Goal: Task Accomplishment & Management: Complete application form

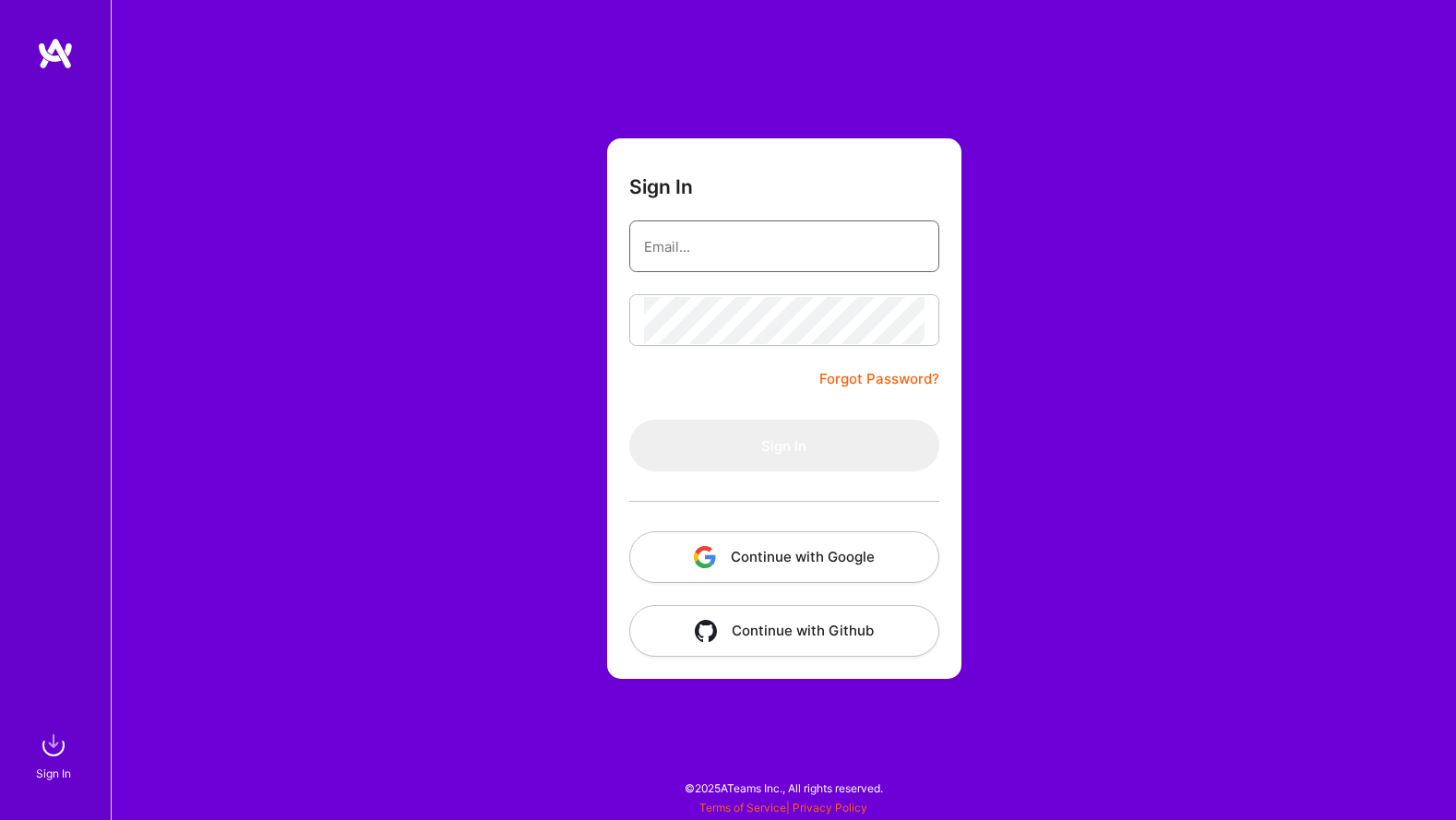
type input "[EMAIL_ADDRESS][DOMAIN_NAME]"
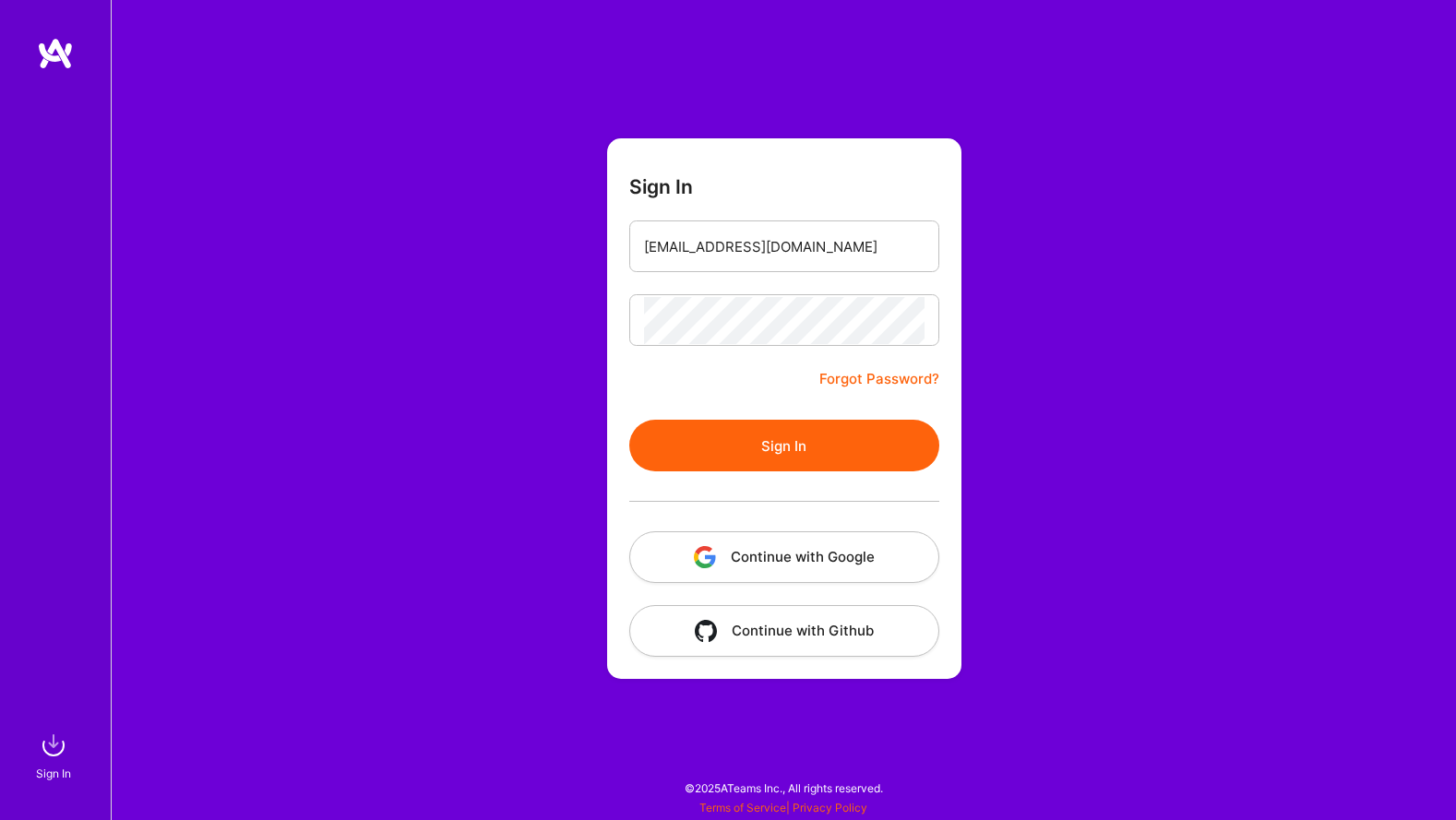
click at [391, 406] on div "Sign In [EMAIL_ADDRESS][DOMAIN_NAME] Forgot Password? Sign In Continue with Goo…" at bounding box center [783, 410] width 1346 height 820
click at [854, 449] on button "Sign In" at bounding box center [783, 445] width 310 height 52
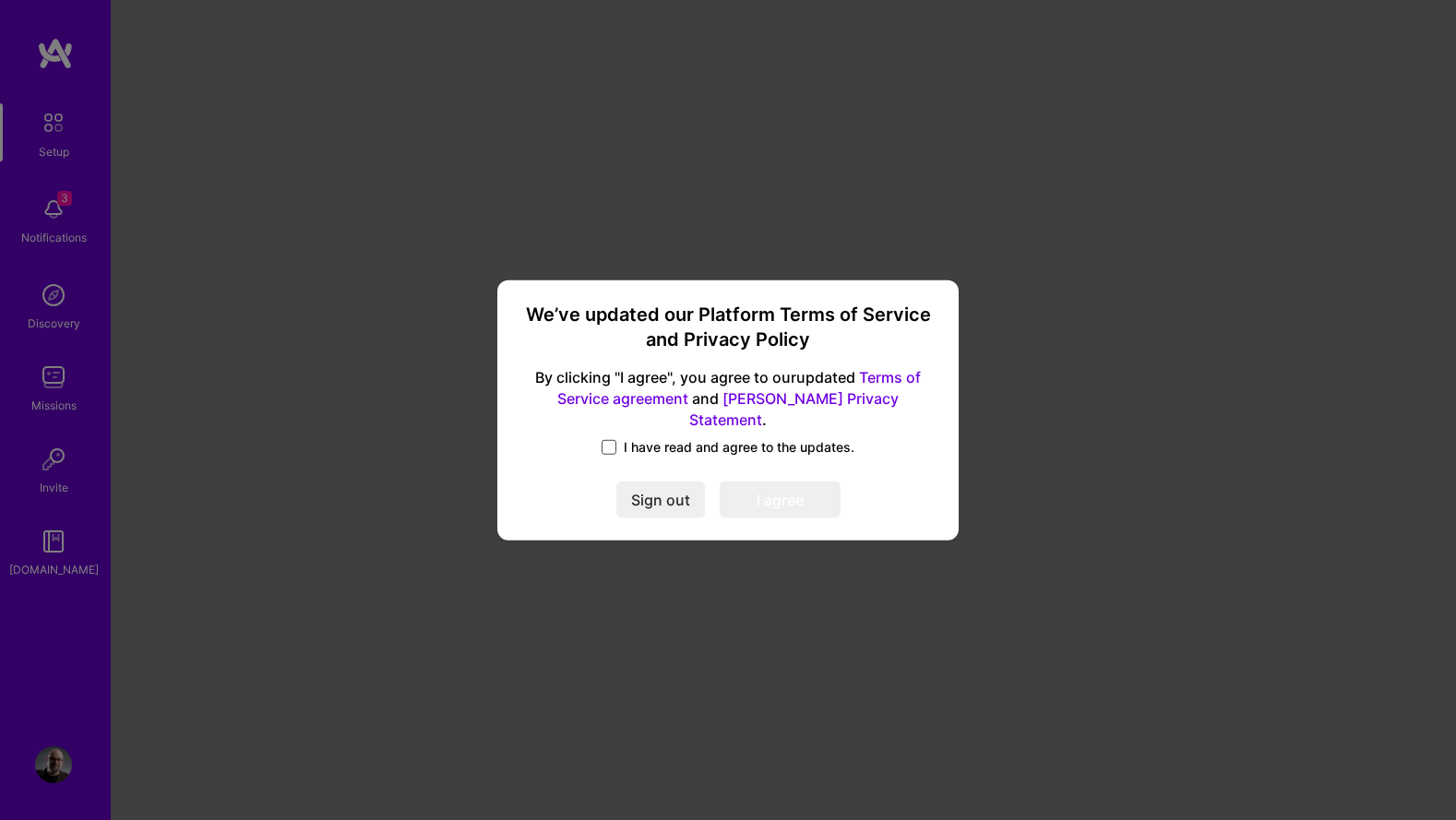
click at [613, 440] on span at bounding box center [608, 447] width 15 height 15
click at [0, 0] on input "I have read and agree to the updates." at bounding box center [0, 0] width 0 height 0
click at [794, 491] on button "I agree" at bounding box center [780, 500] width 121 height 37
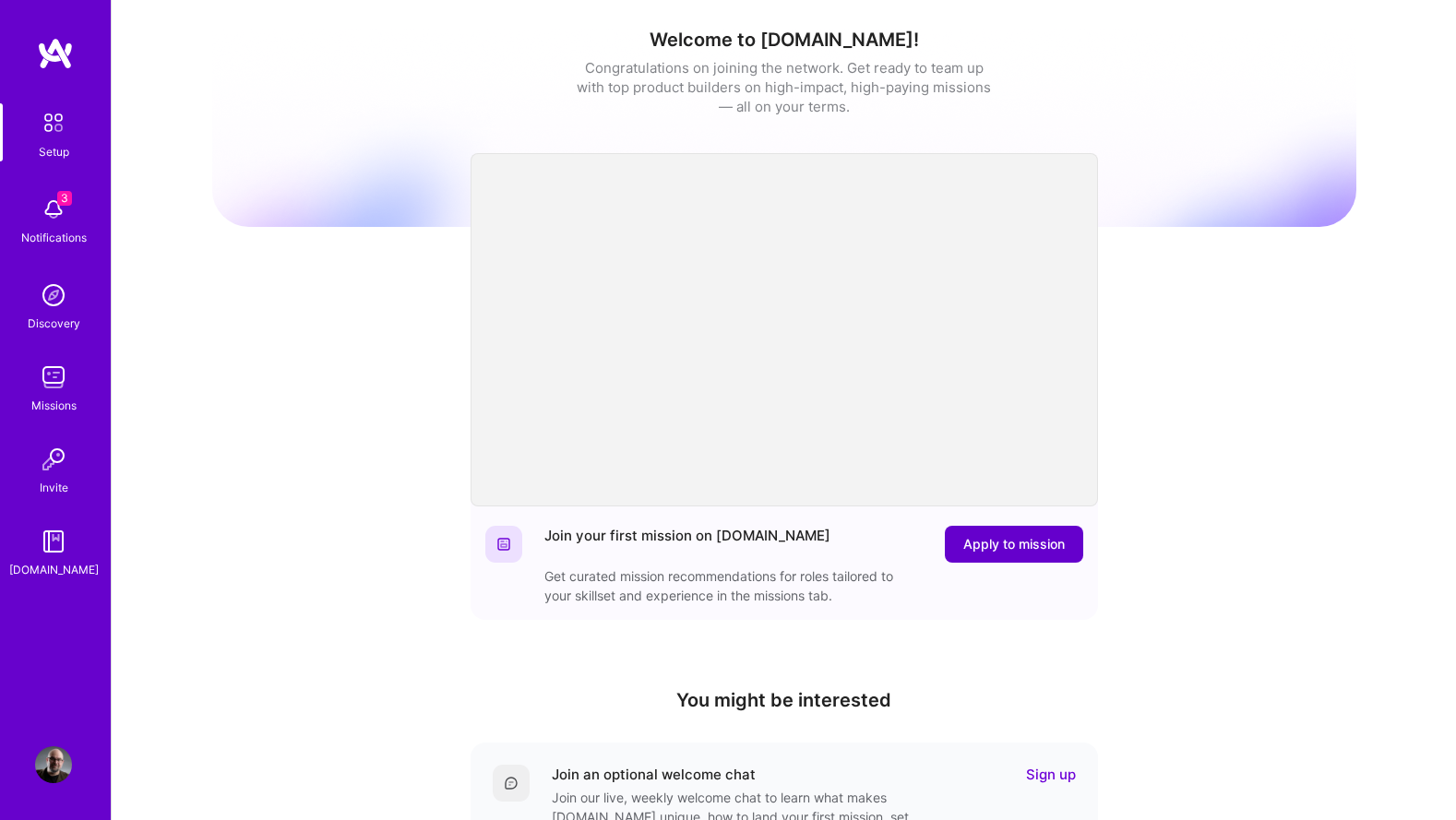
click at [988, 547] on span "Apply to mission" at bounding box center [1015, 544] width 102 height 19
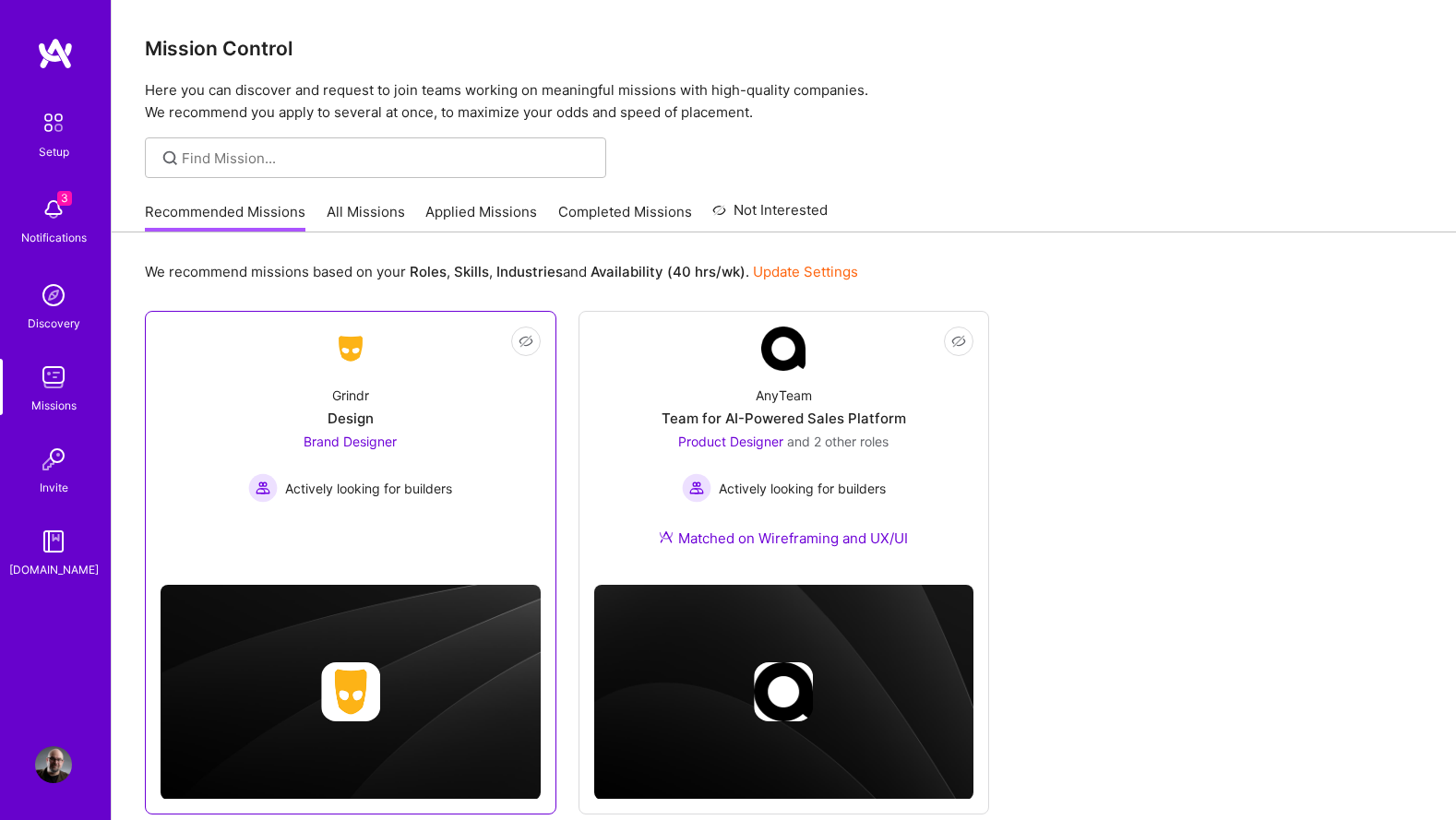
click at [467, 447] on div "Grindr Design Brand Designer Actively looking for builders" at bounding box center [350, 436] width 380 height 132
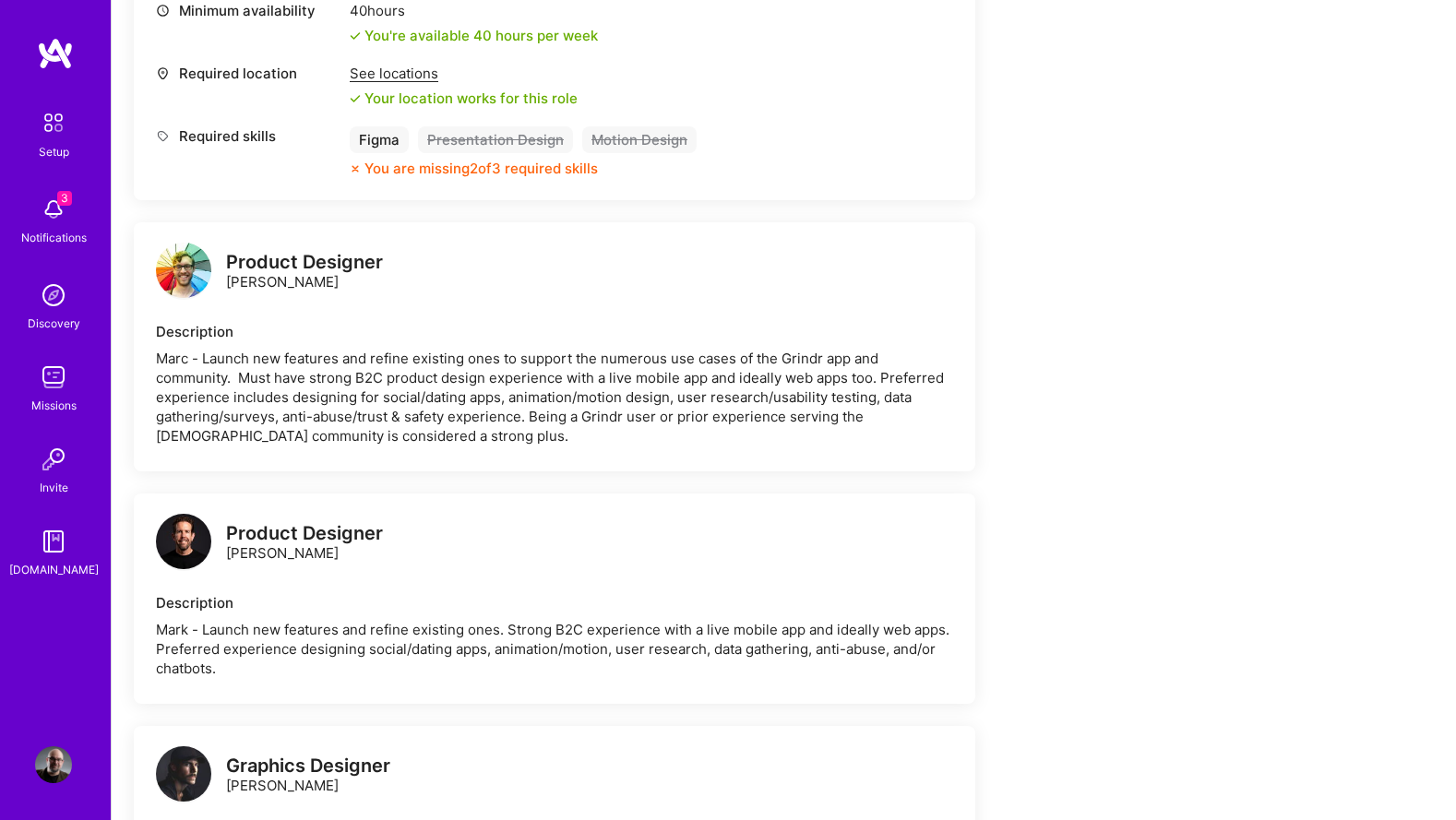
scroll to position [783, 0]
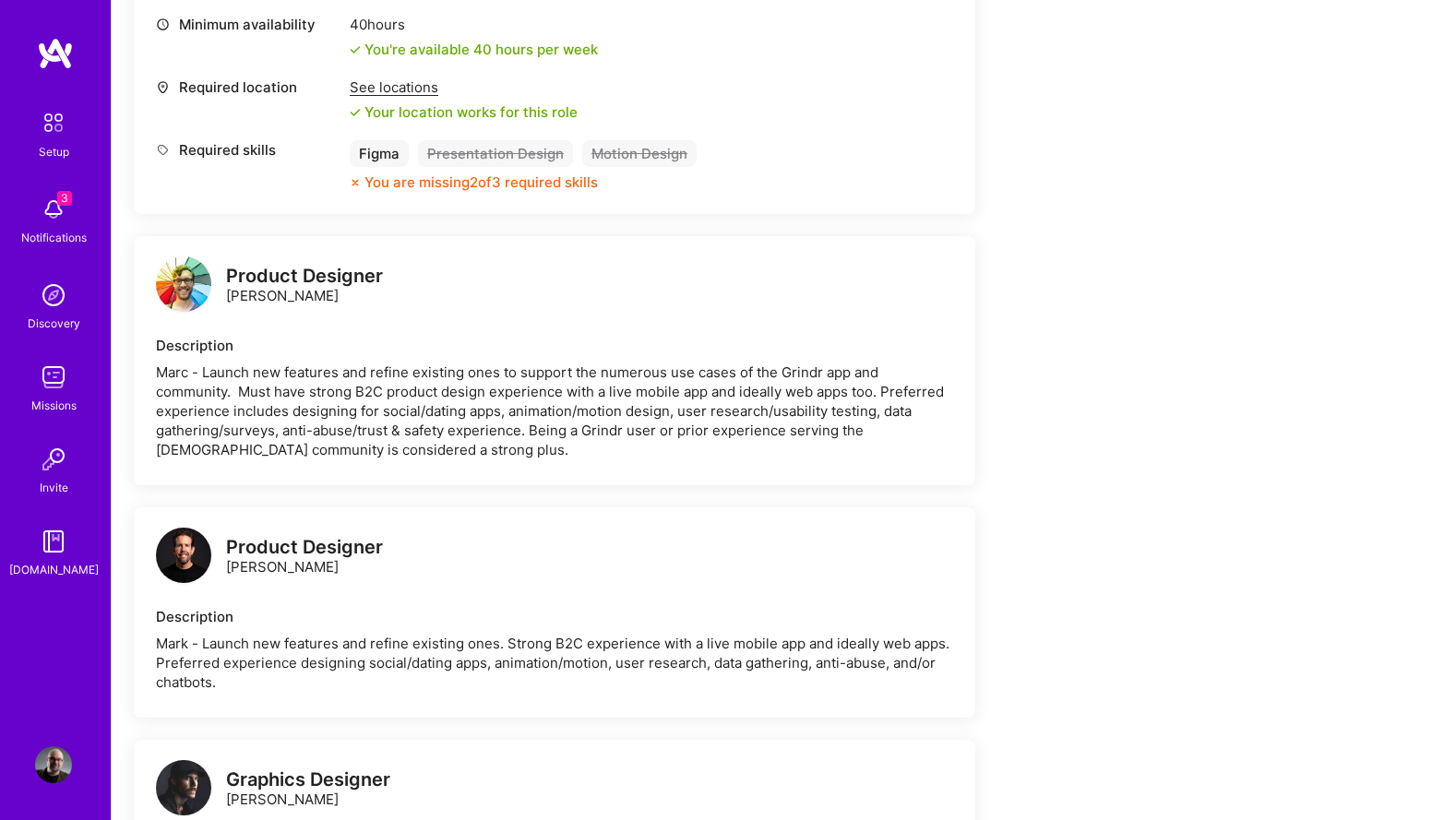
click at [493, 383] on div "Marc - Launch new features and refine existing ones to support the numerous use…" at bounding box center [555, 410] width 797 height 97
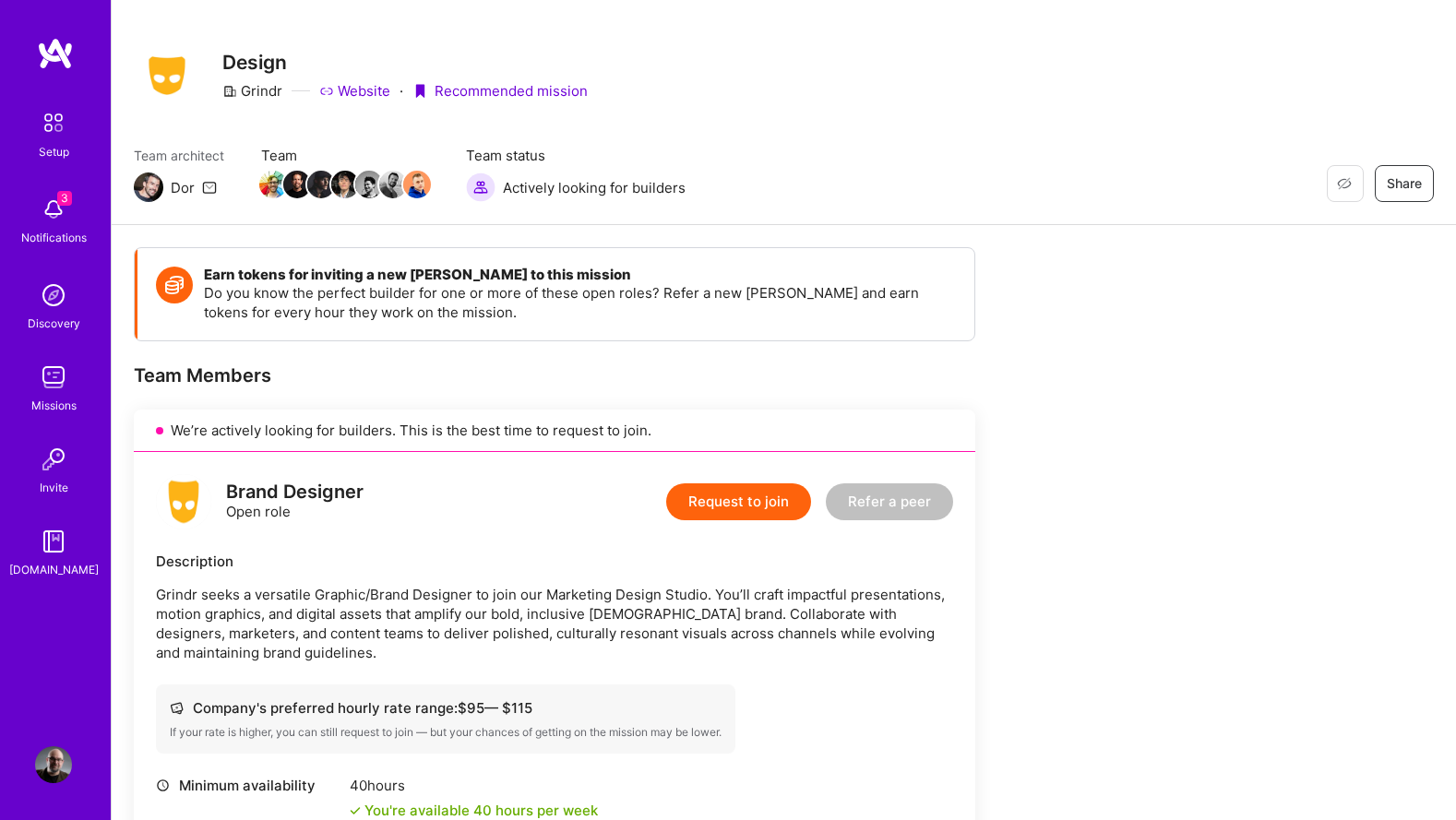
scroll to position [0, 0]
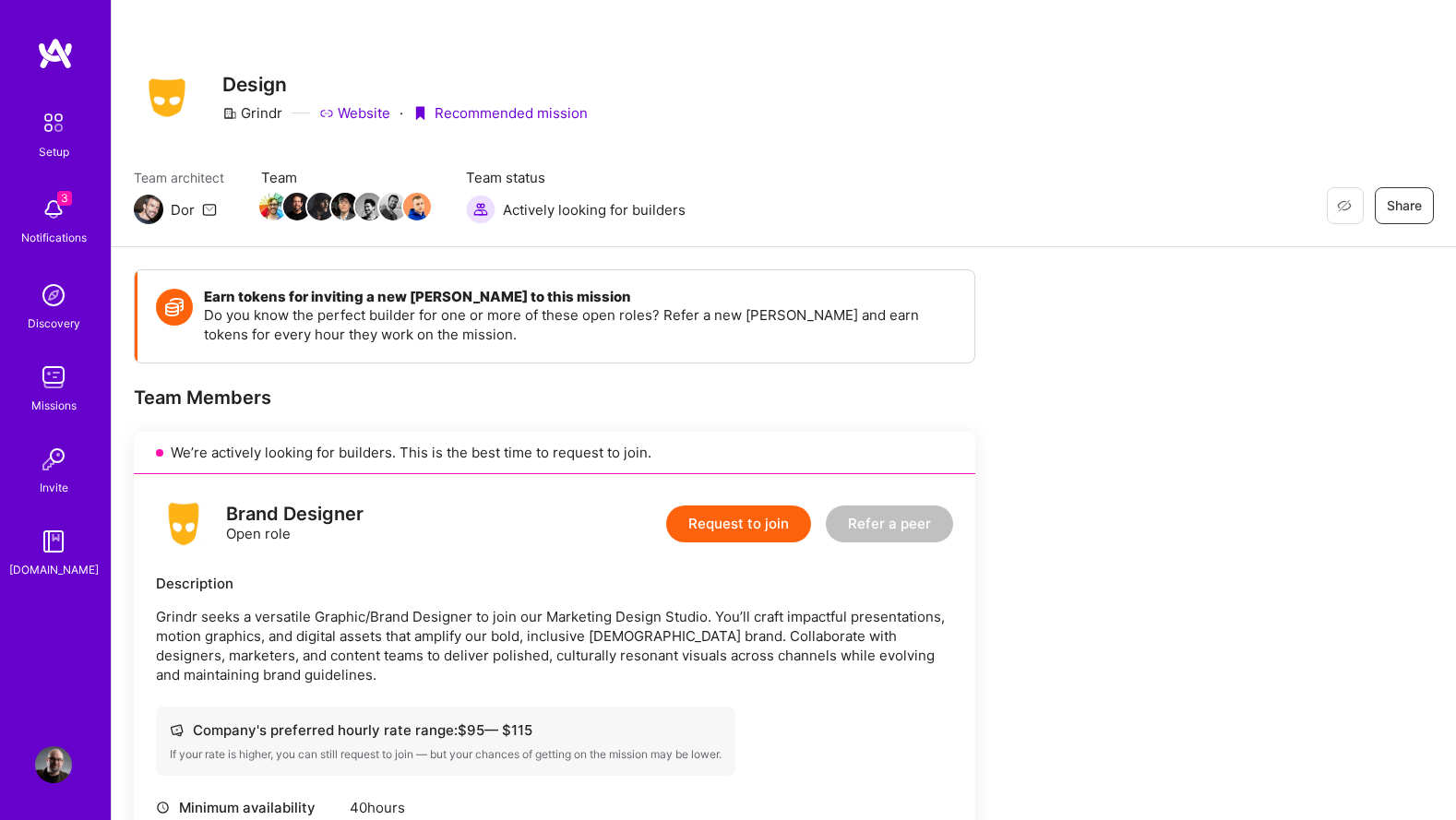
click at [739, 534] on button "Request to join" at bounding box center [738, 524] width 145 height 37
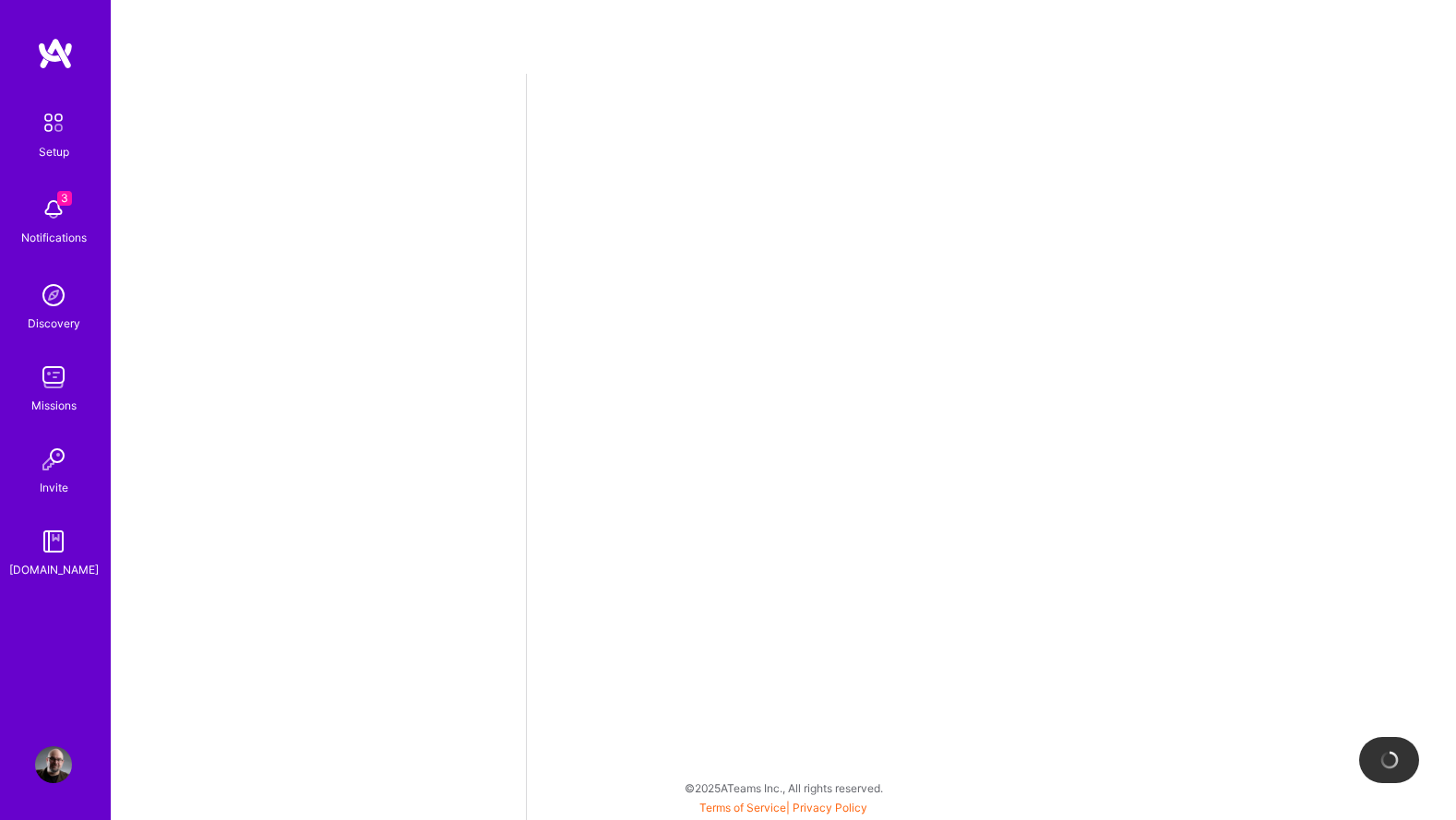
select select "US"
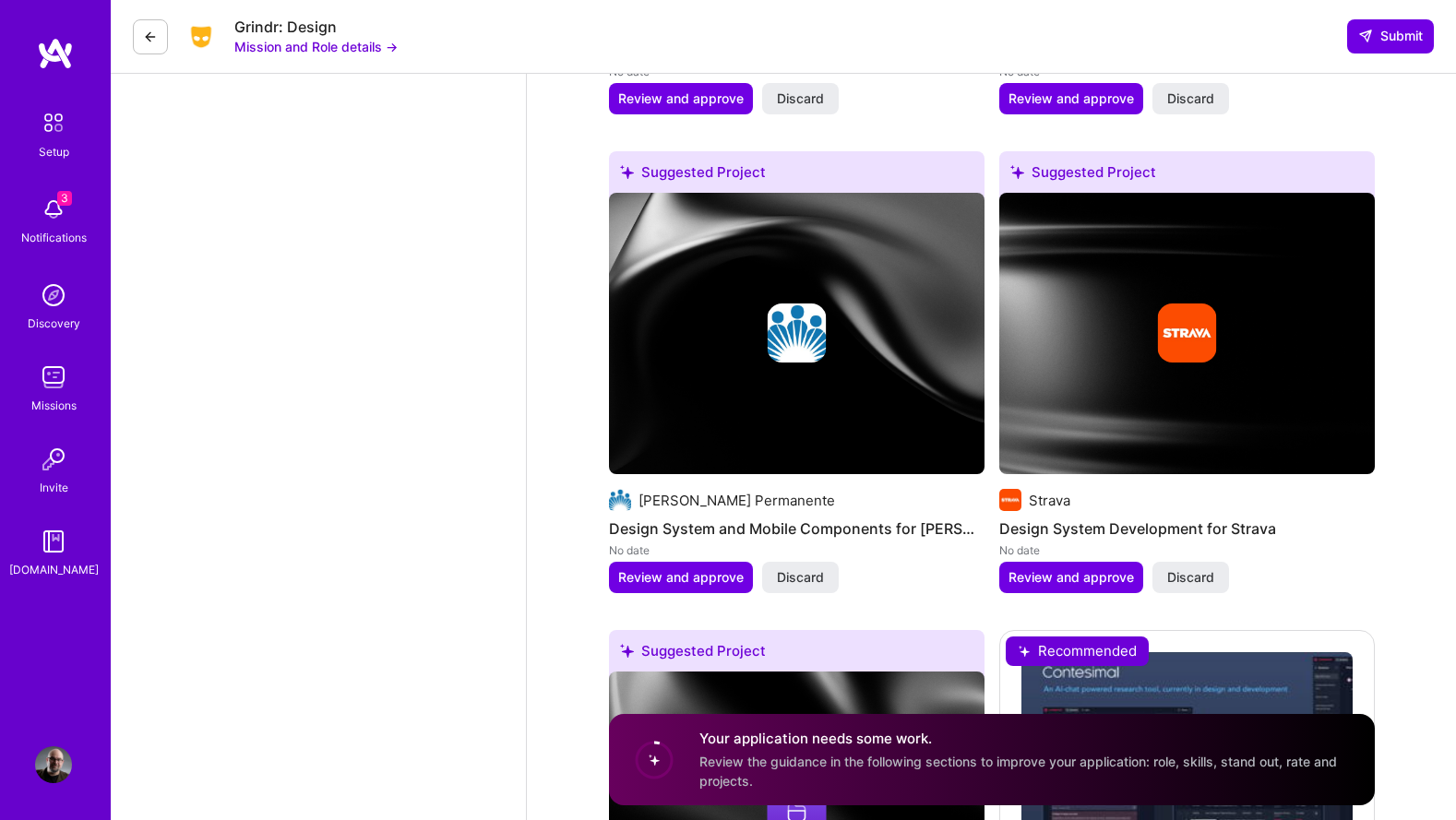
scroll to position [2736, 0]
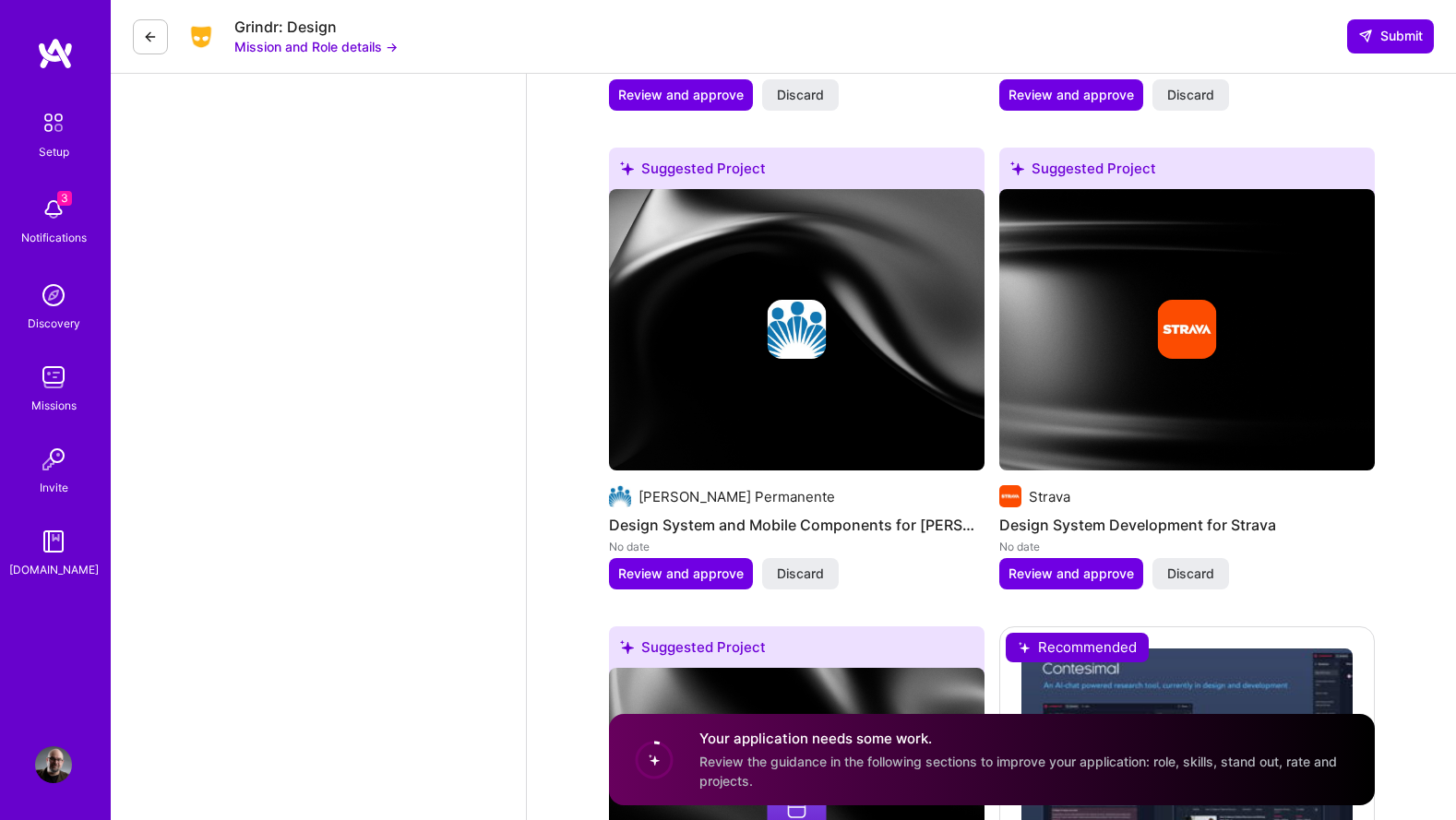
click at [1144, 401] on img at bounding box center [1186, 330] width 376 height 281
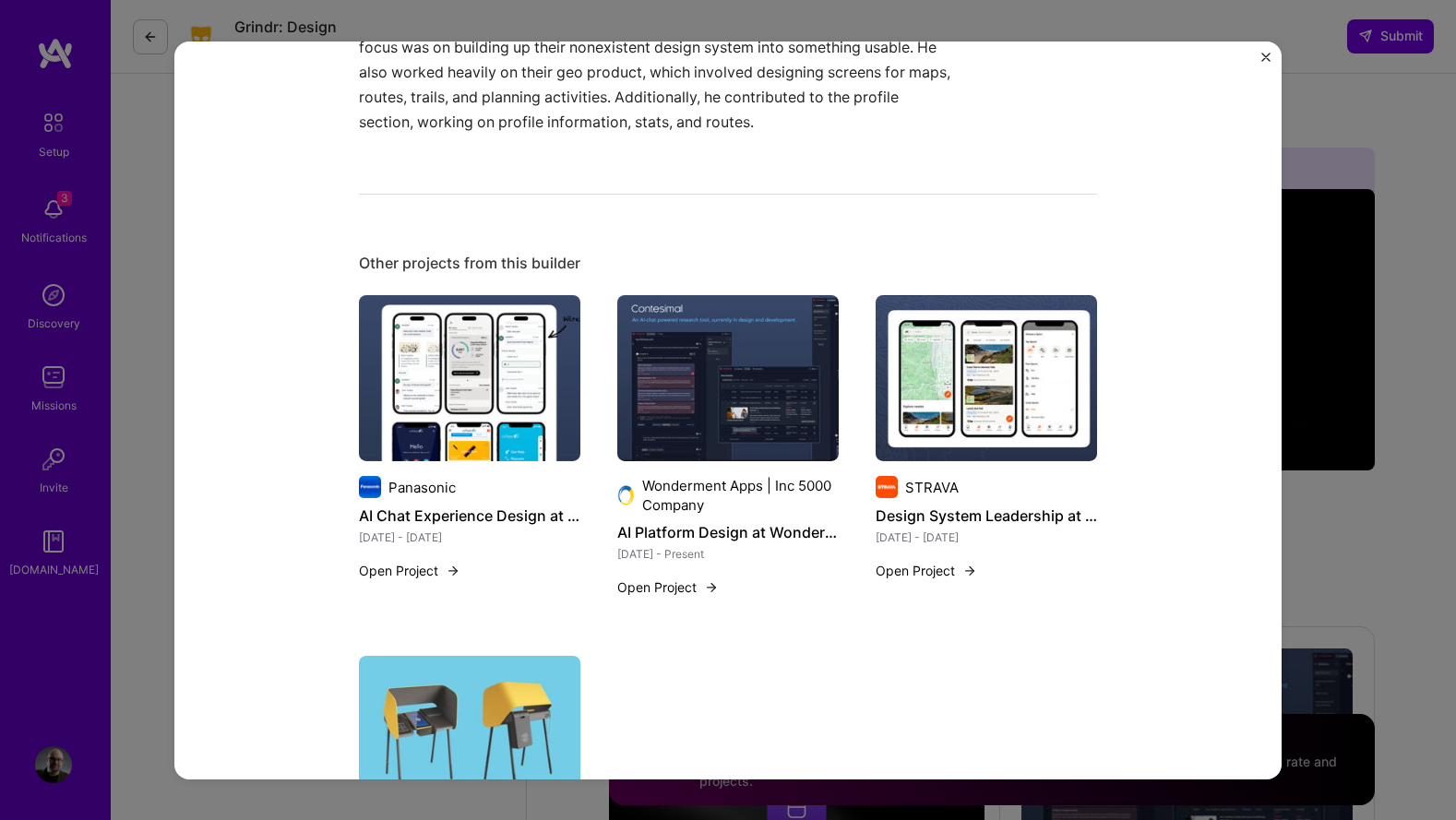
scroll to position [464, 0]
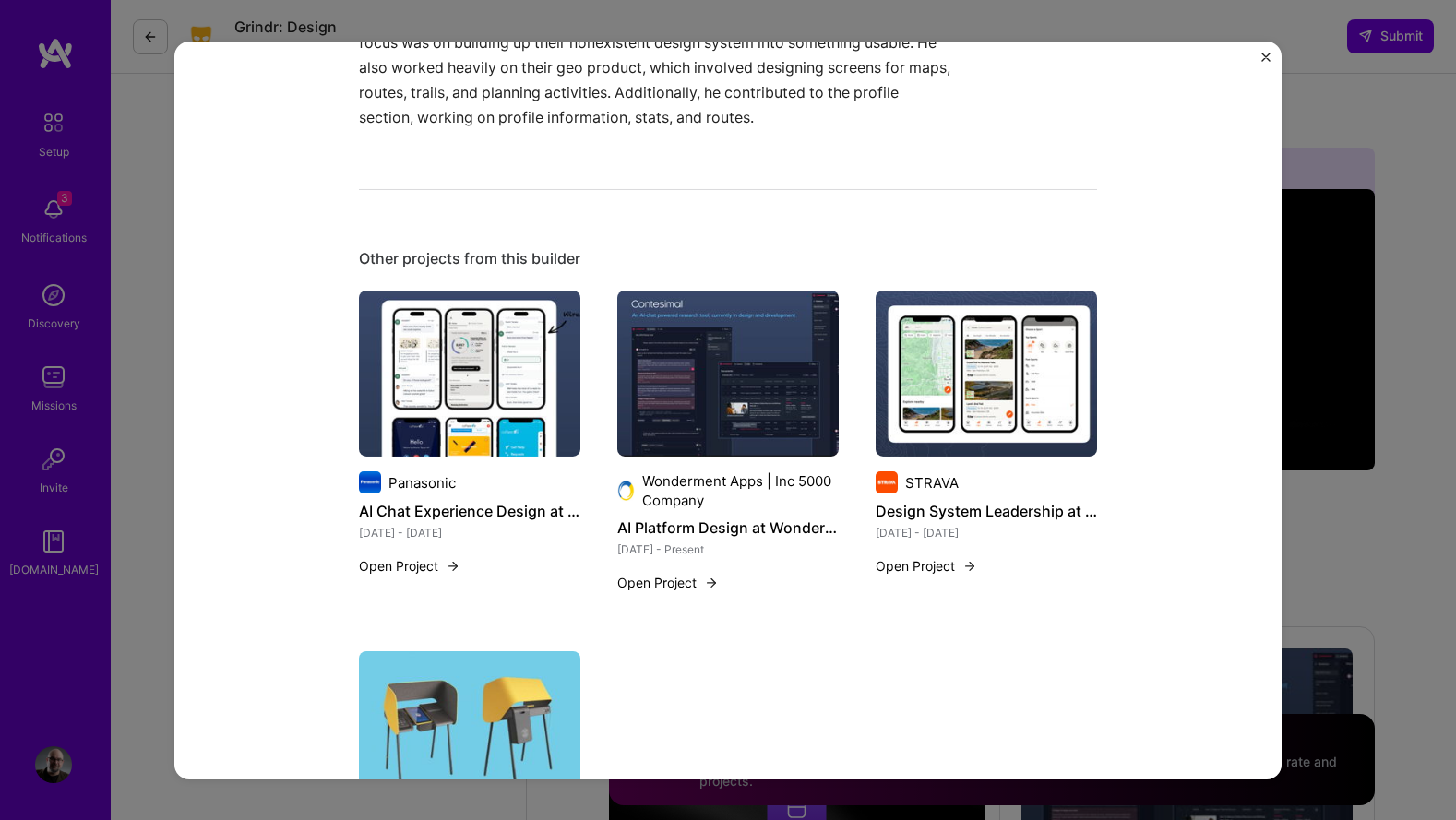
click at [1411, 587] on div "Design System Development for Strava Strava Skills used Figma Design Systems Te…" at bounding box center [728, 410] width 1456 height 820
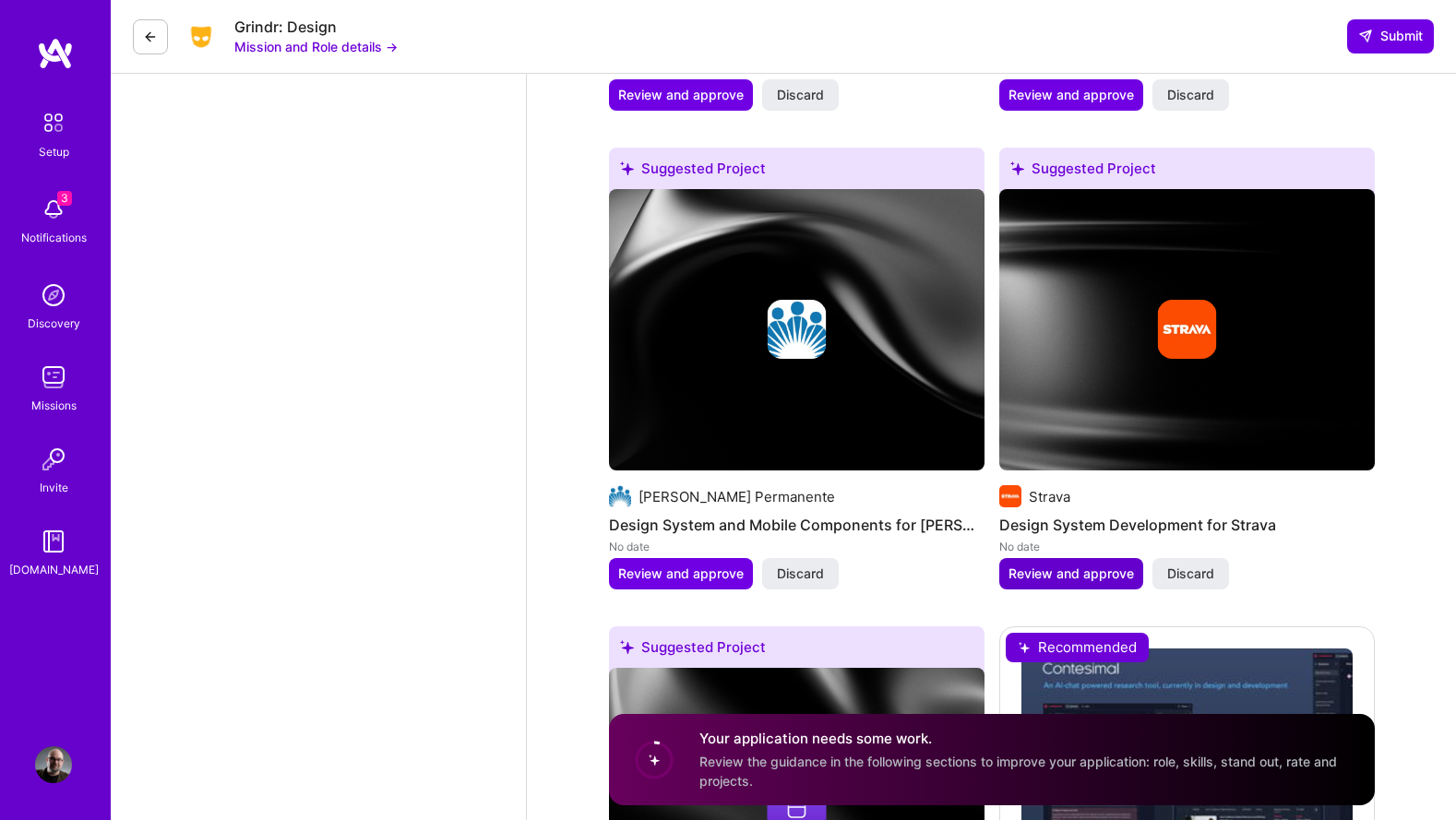
click at [1054, 577] on span "Review and approve" at bounding box center [1071, 573] width 126 height 19
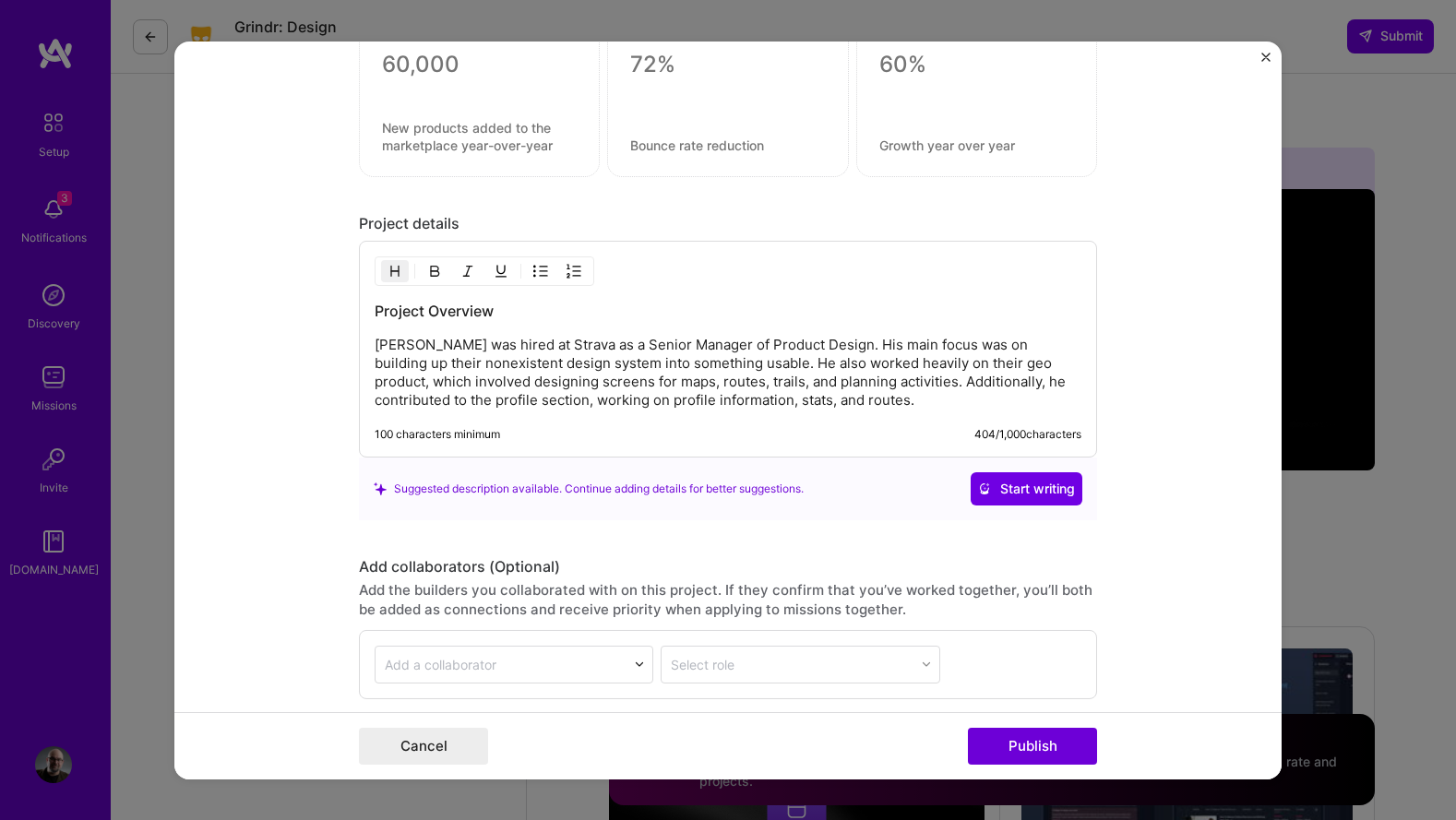
scroll to position [1902, 0]
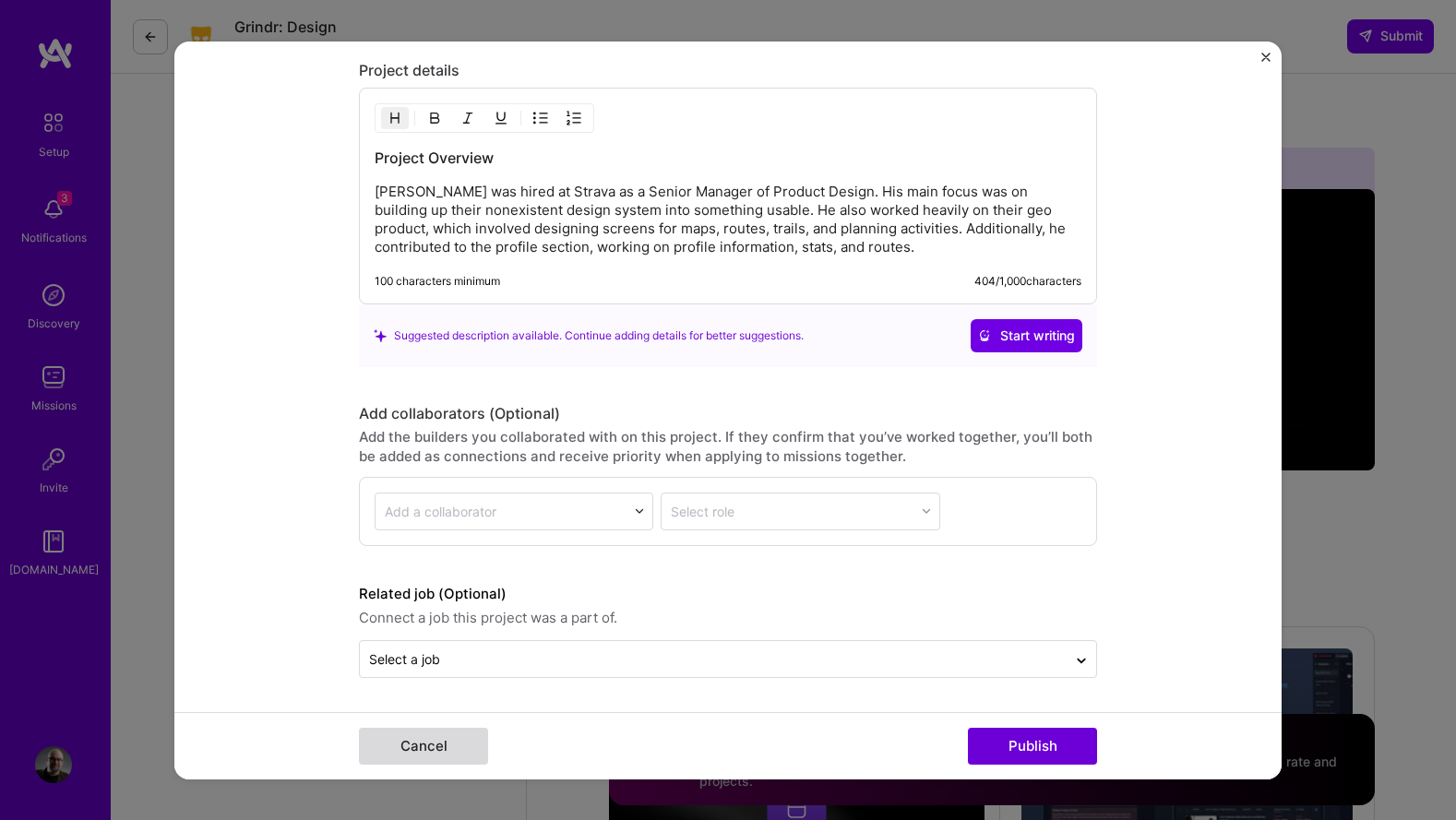
click at [453, 753] on button "Cancel" at bounding box center [424, 747] width 129 height 37
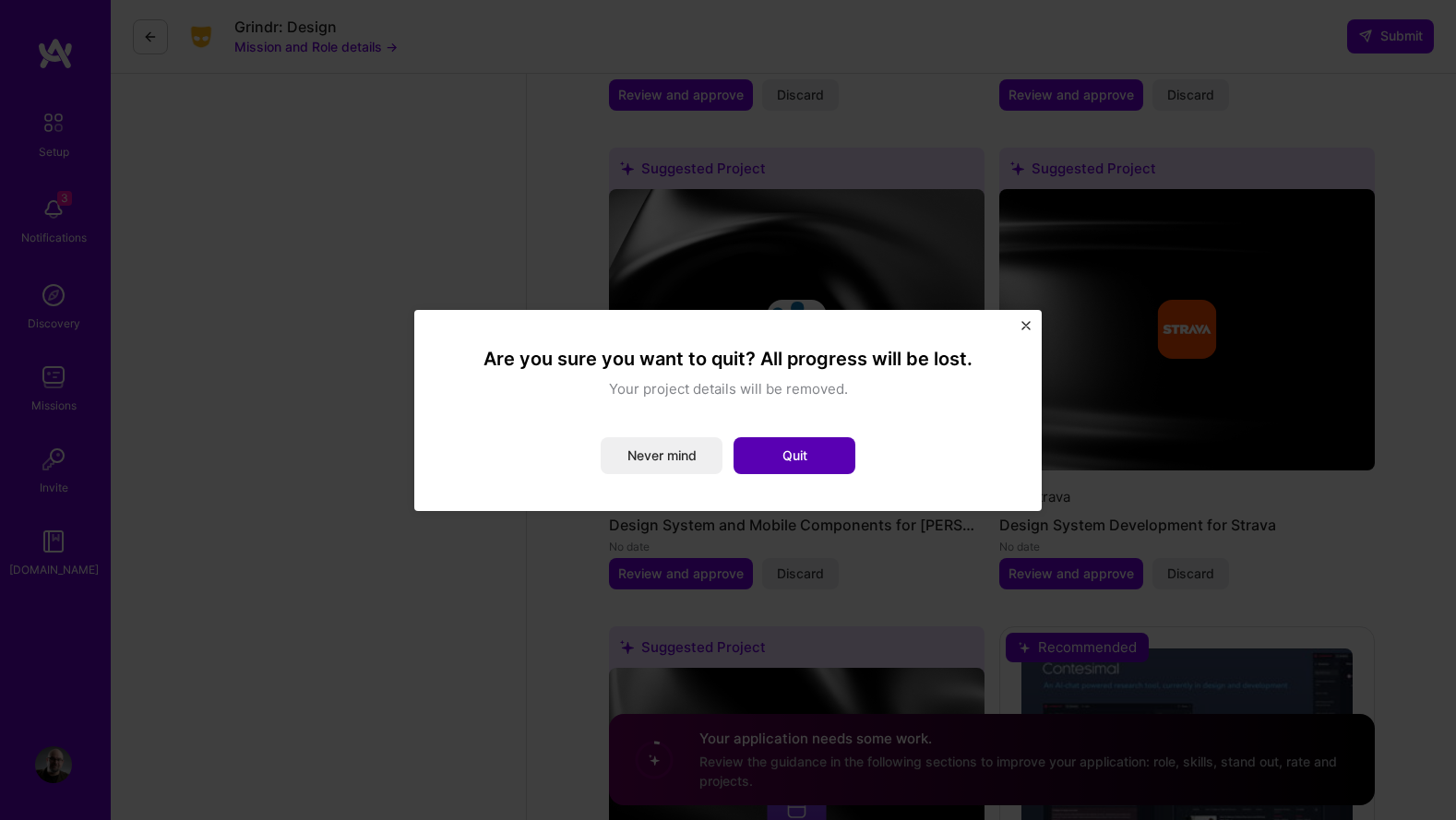
click at [814, 461] on button "Quit" at bounding box center [794, 456] width 122 height 37
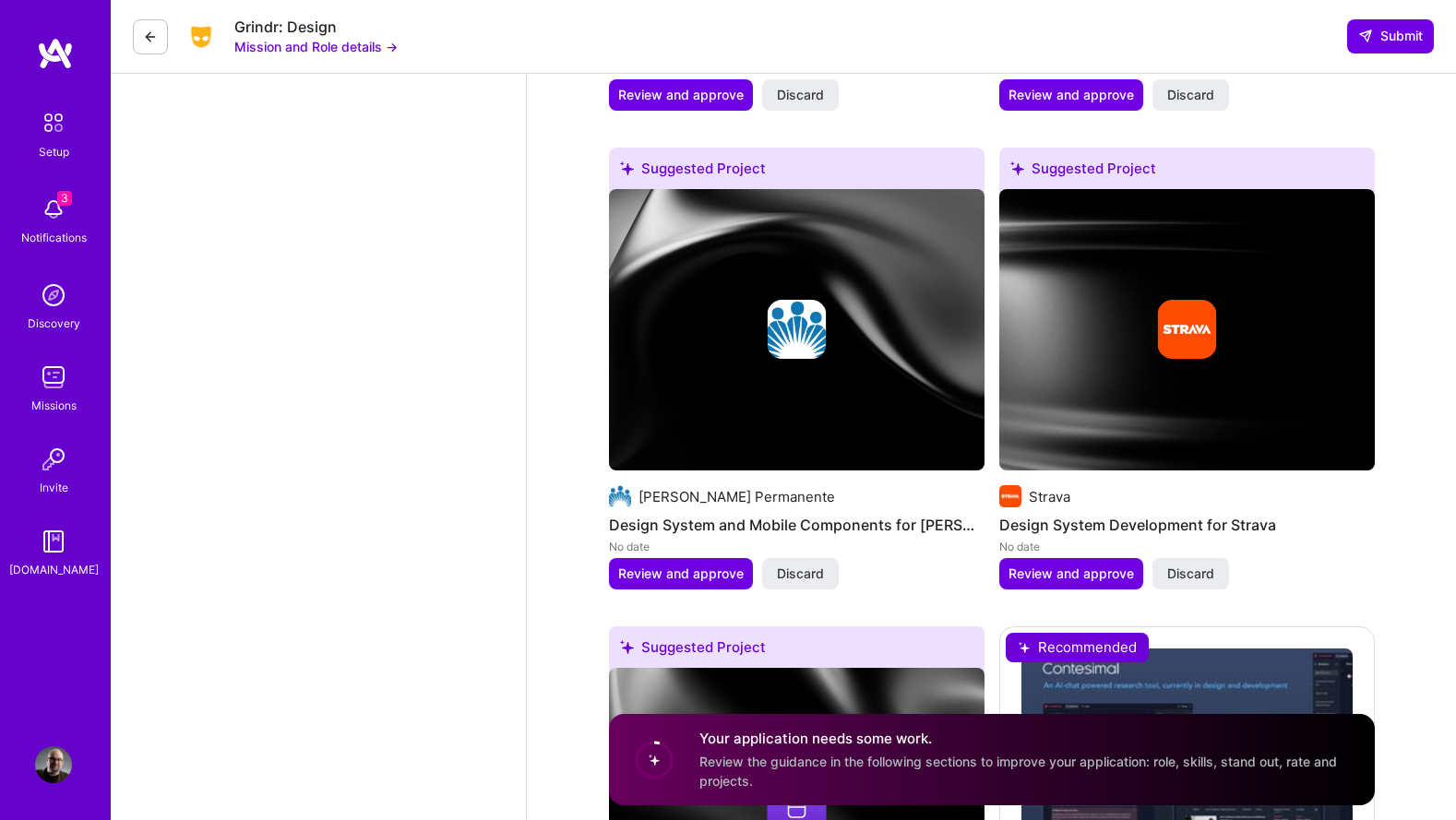
click at [149, 36] on icon at bounding box center [149, 36] width 15 height 15
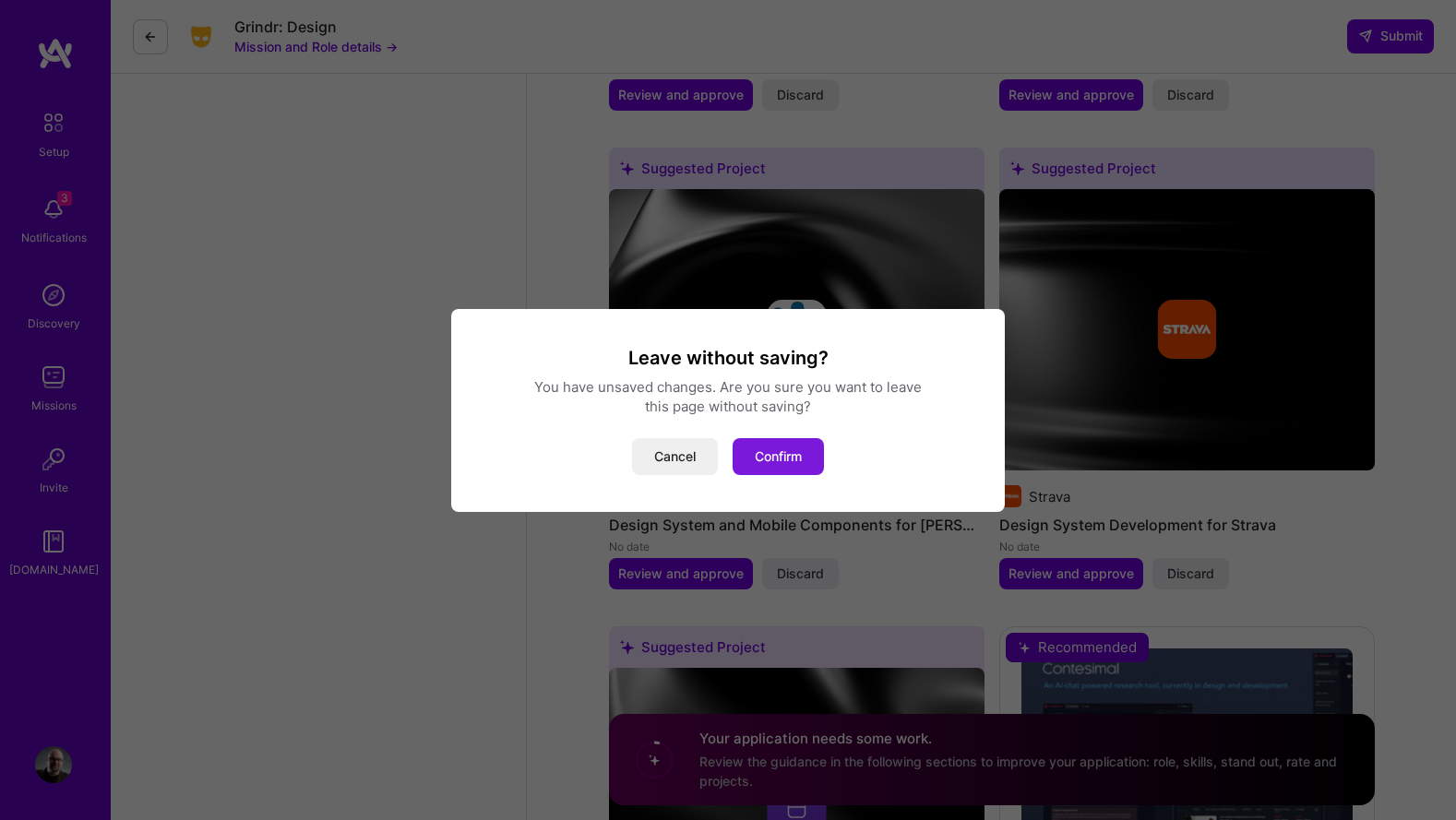
click at [775, 459] on button "Confirm" at bounding box center [778, 457] width 92 height 37
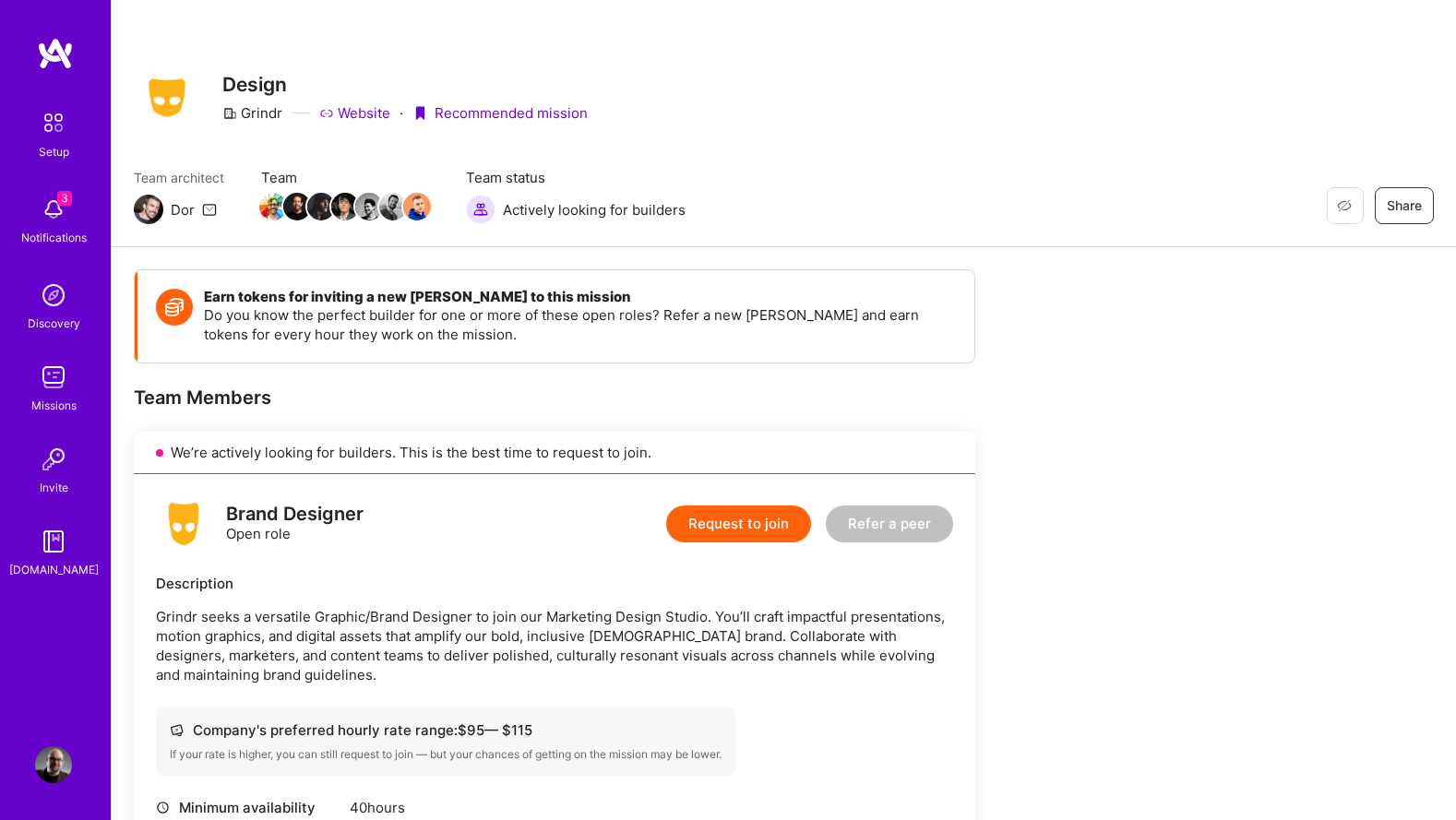
click at [58, 203] on span "3" at bounding box center [64, 198] width 15 height 15
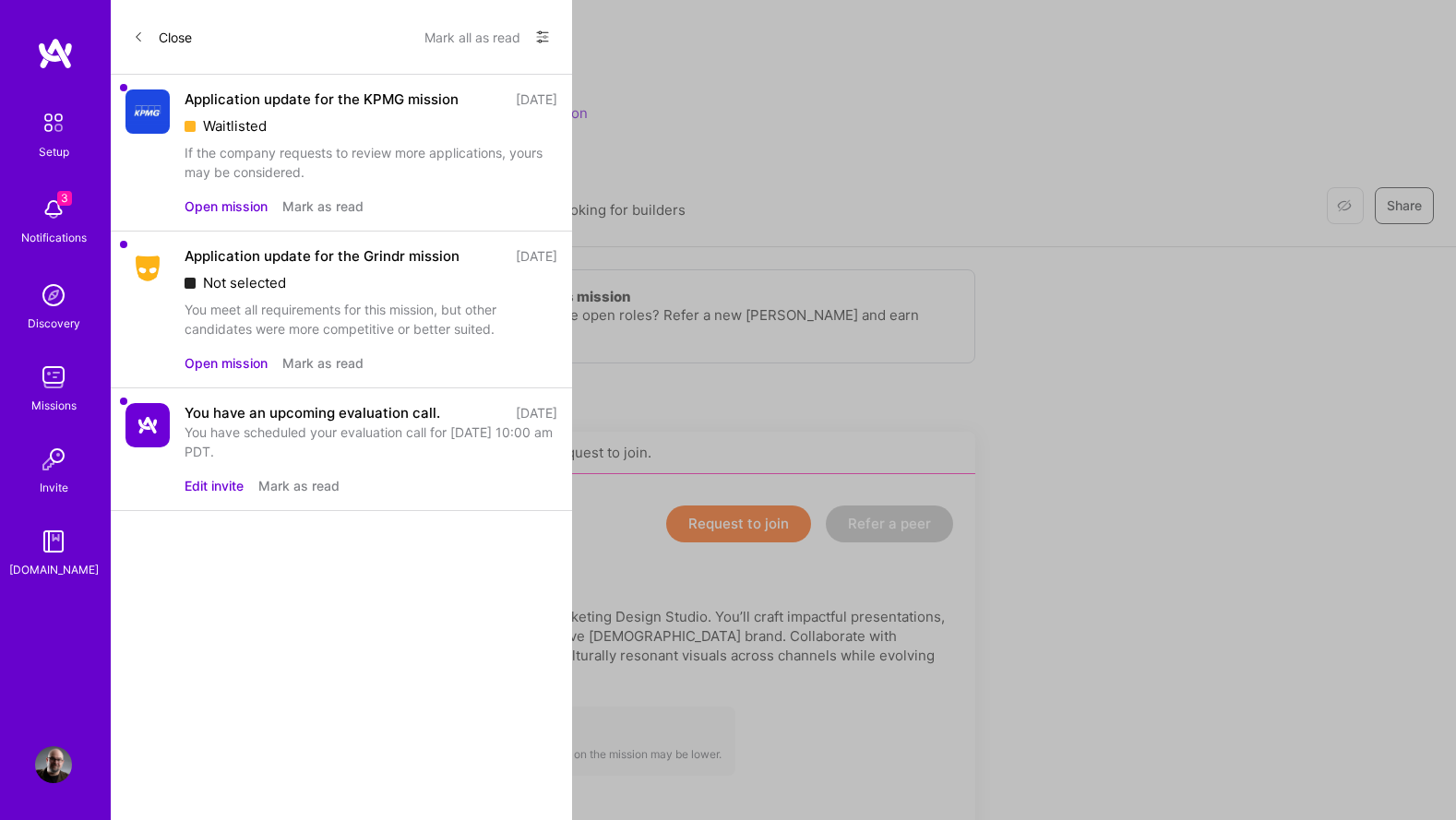
click at [170, 31] on button "Close" at bounding box center [162, 37] width 59 height 29
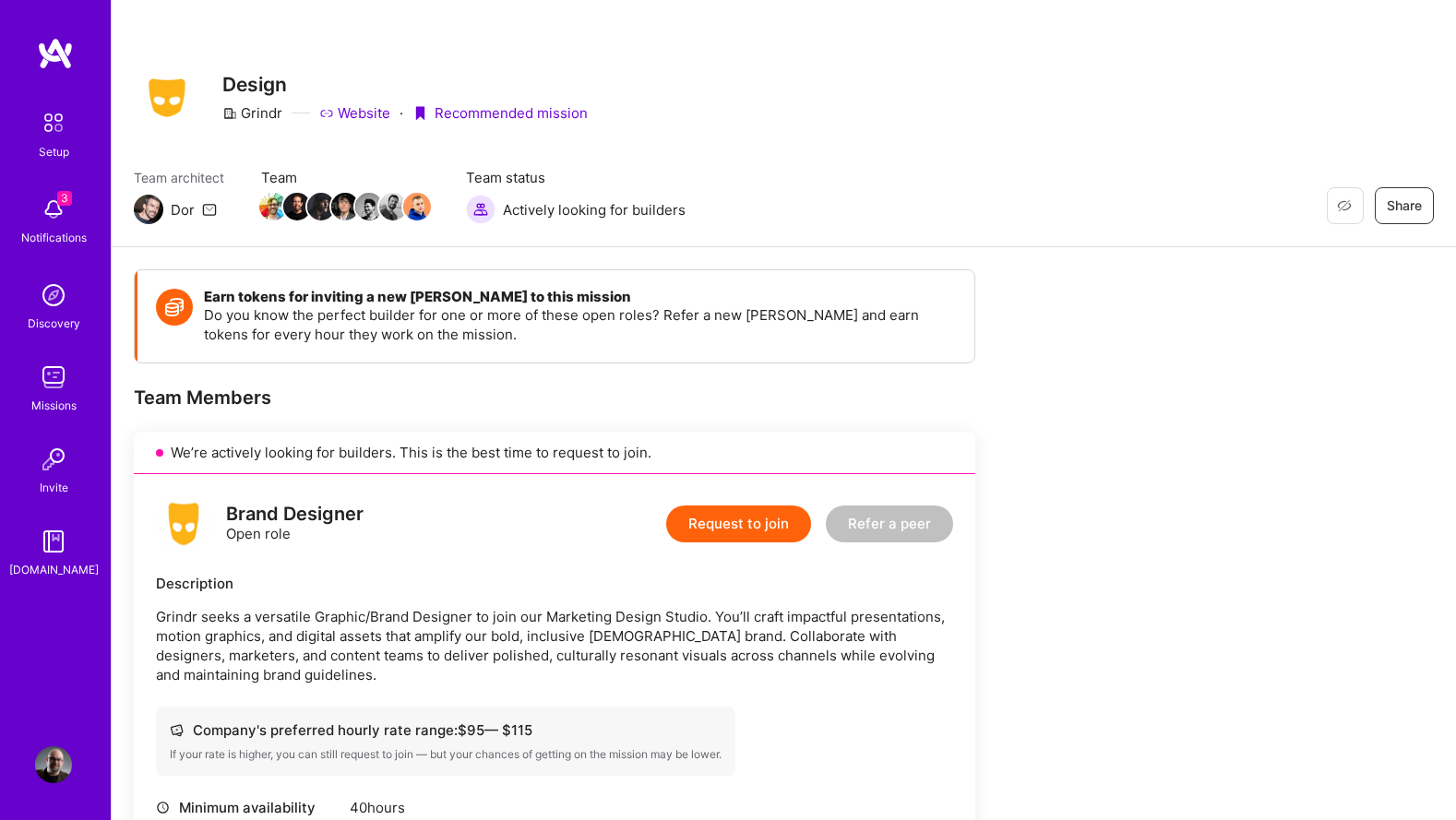
click at [58, 57] on img at bounding box center [56, 54] width 37 height 33
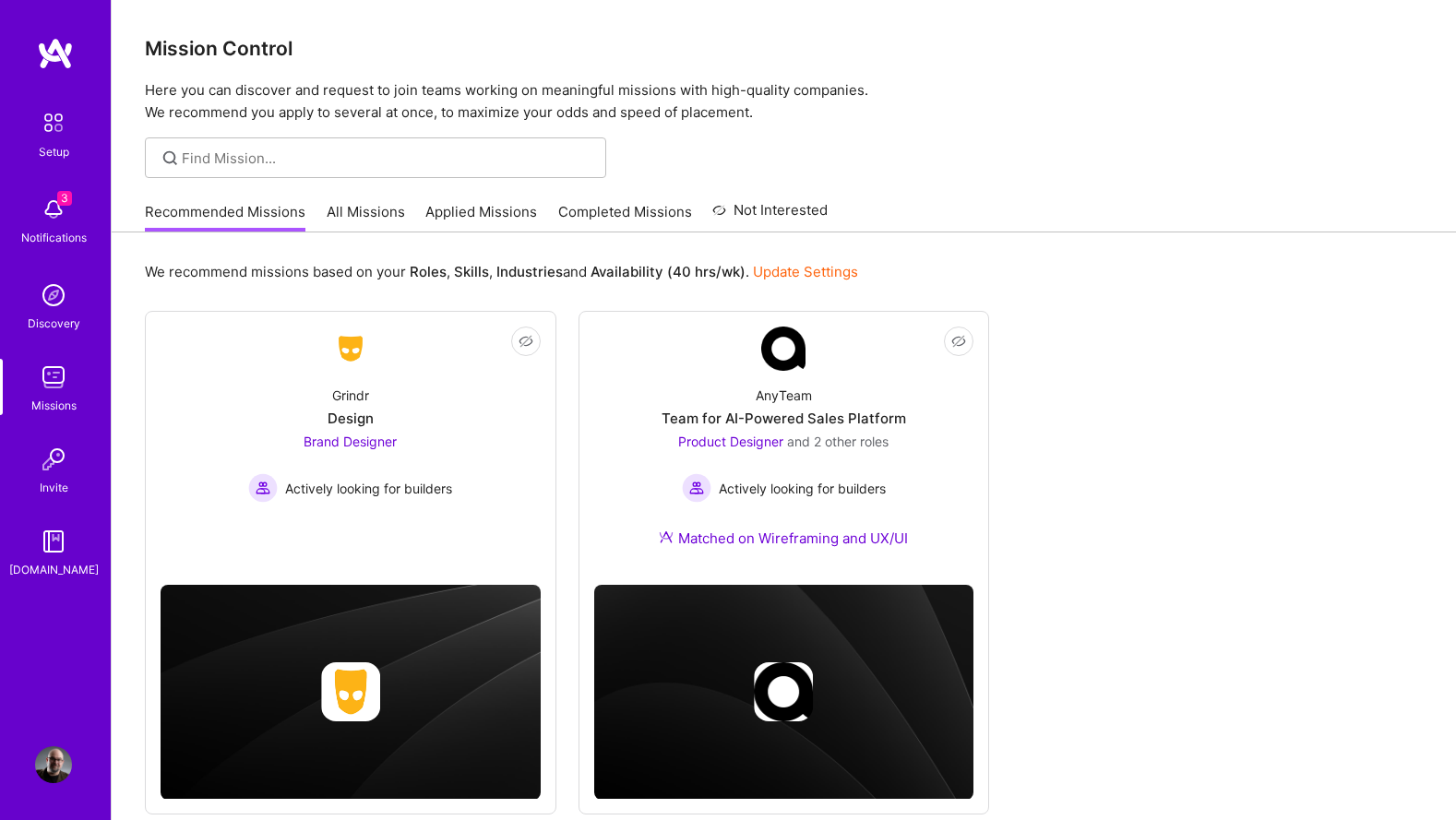
click at [354, 206] on link "All Missions" at bounding box center [366, 217] width 78 height 30
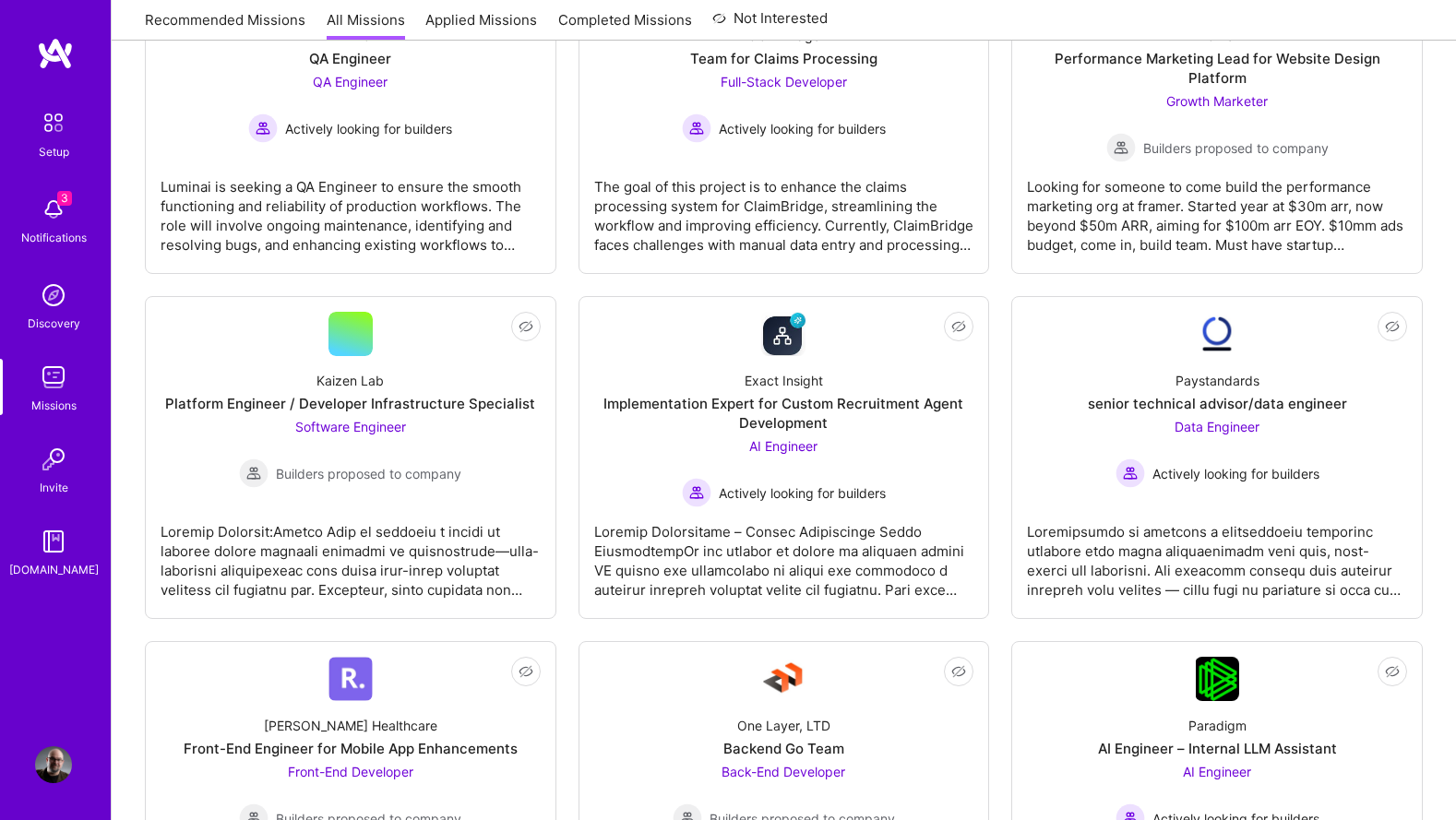
scroll to position [416, 0]
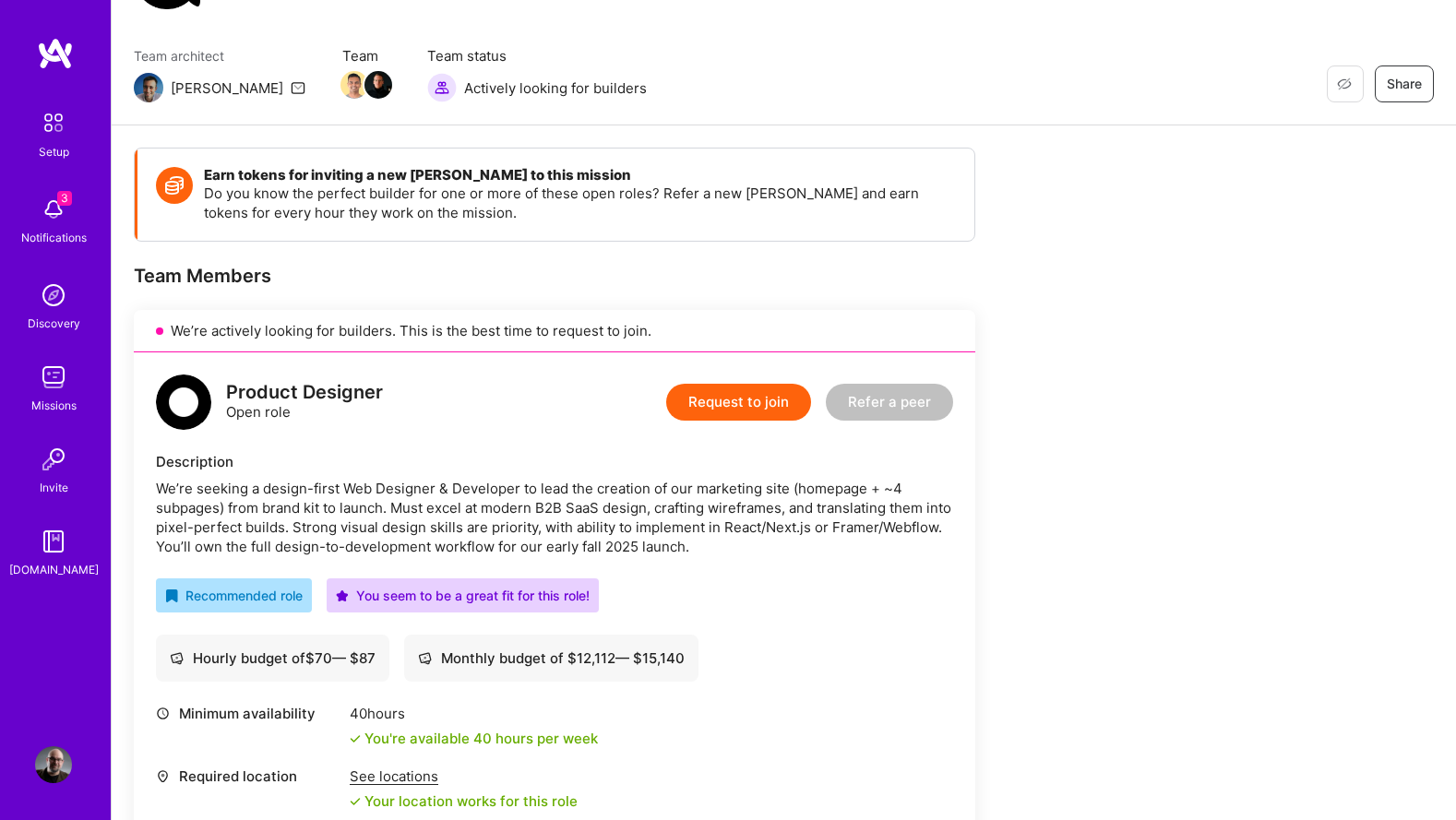
scroll to position [119, 0]
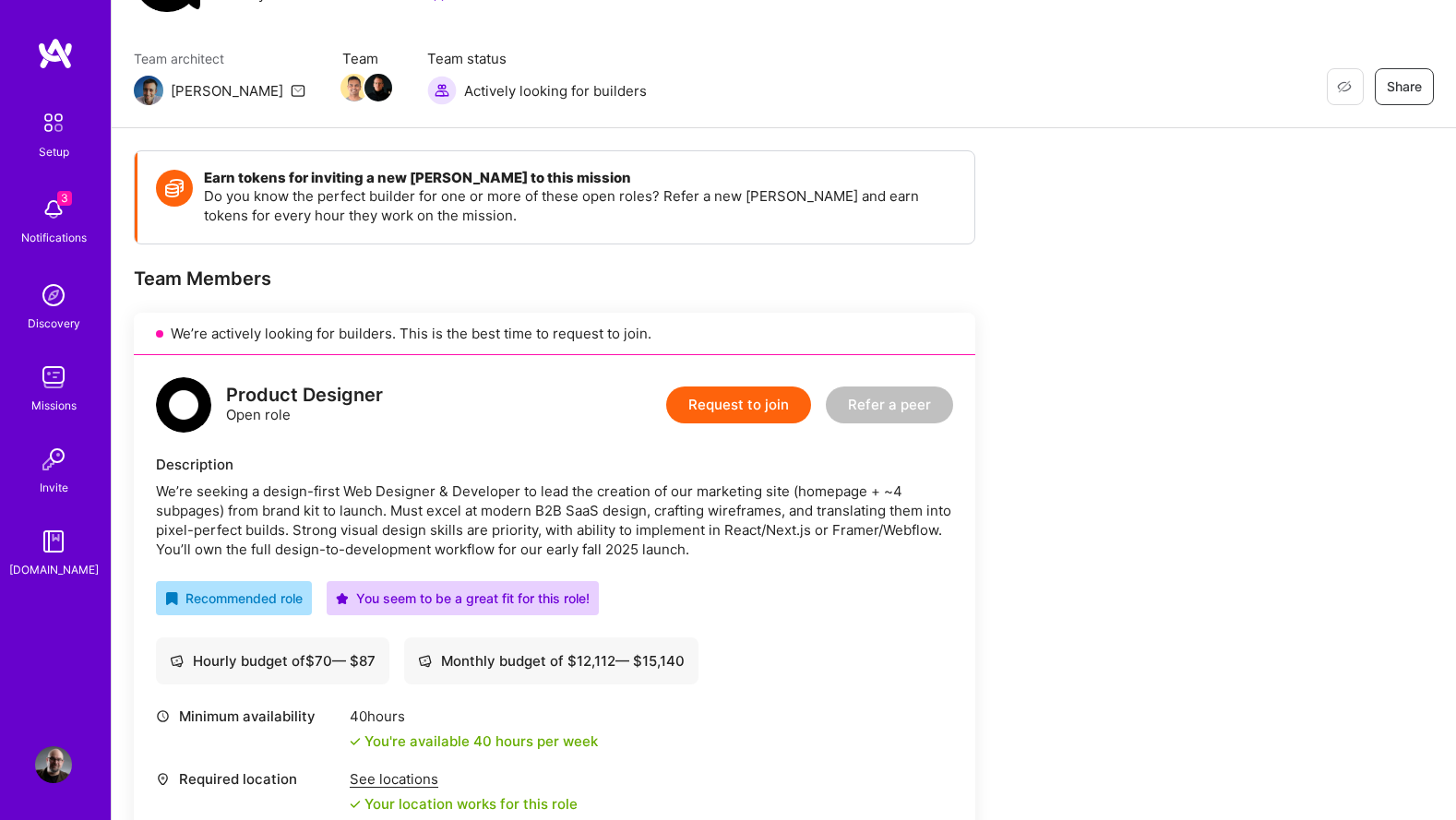
click at [760, 410] on button "Request to join" at bounding box center [738, 405] width 145 height 37
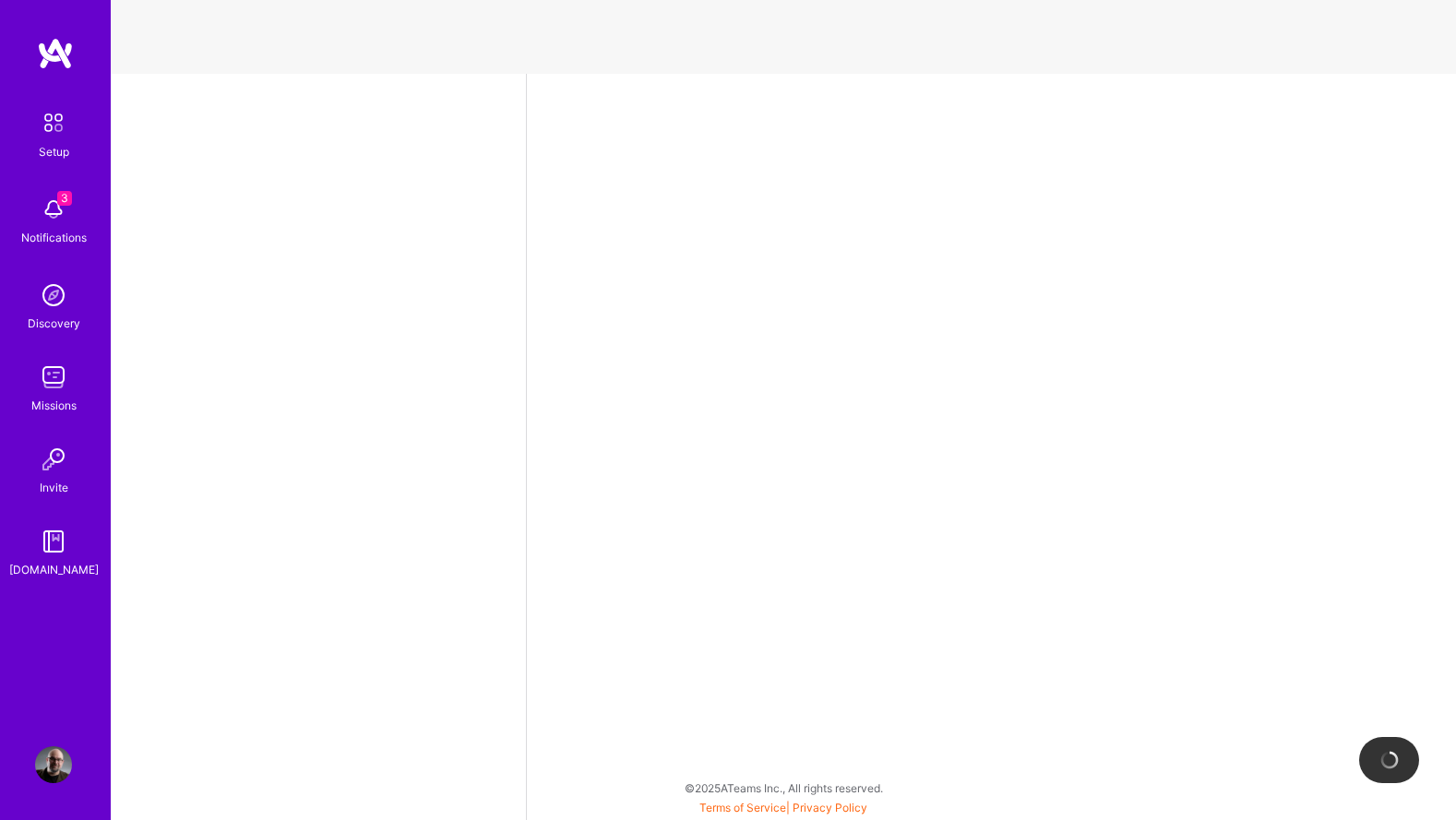
select select "US"
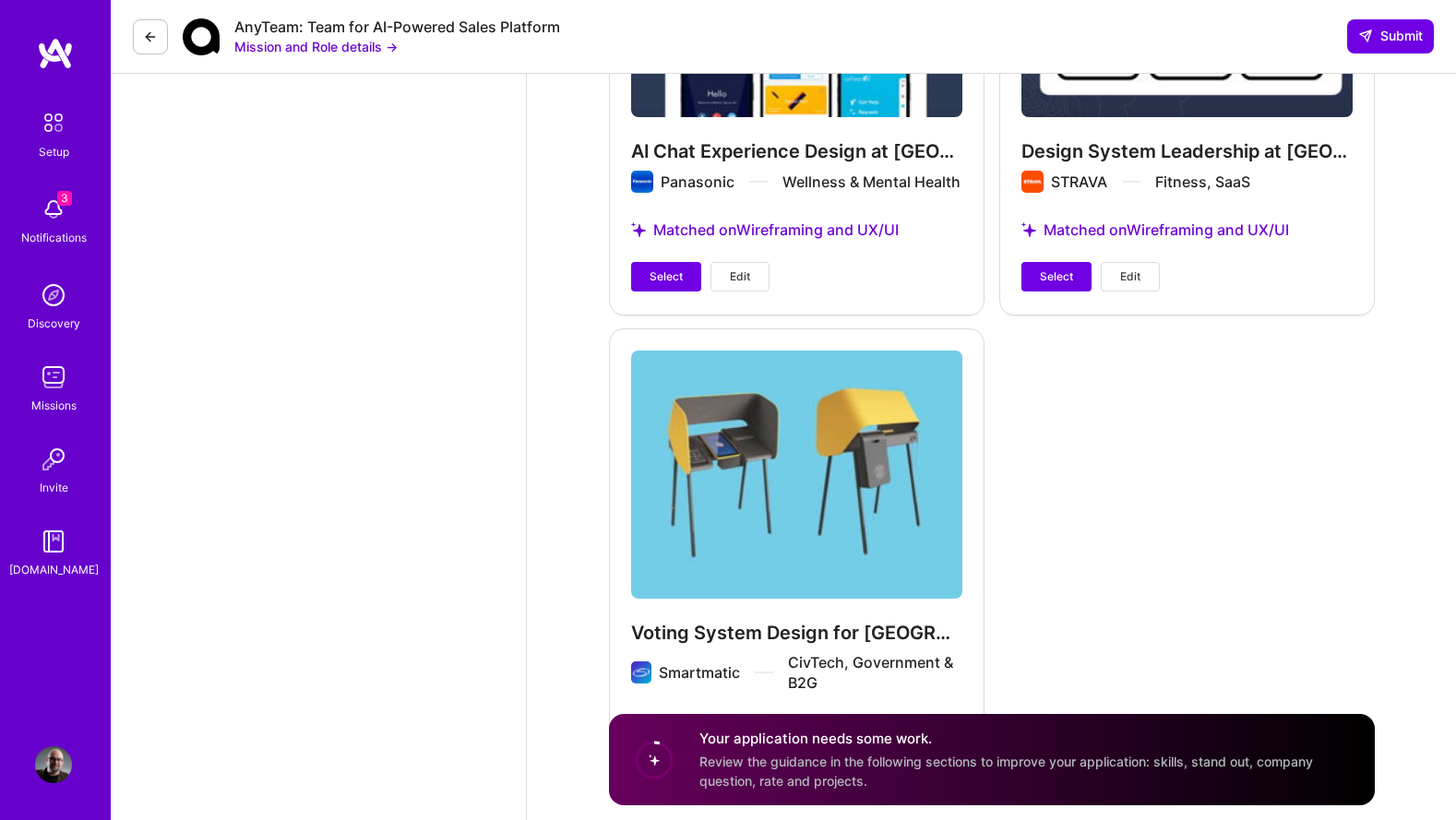
scroll to position [4256, 0]
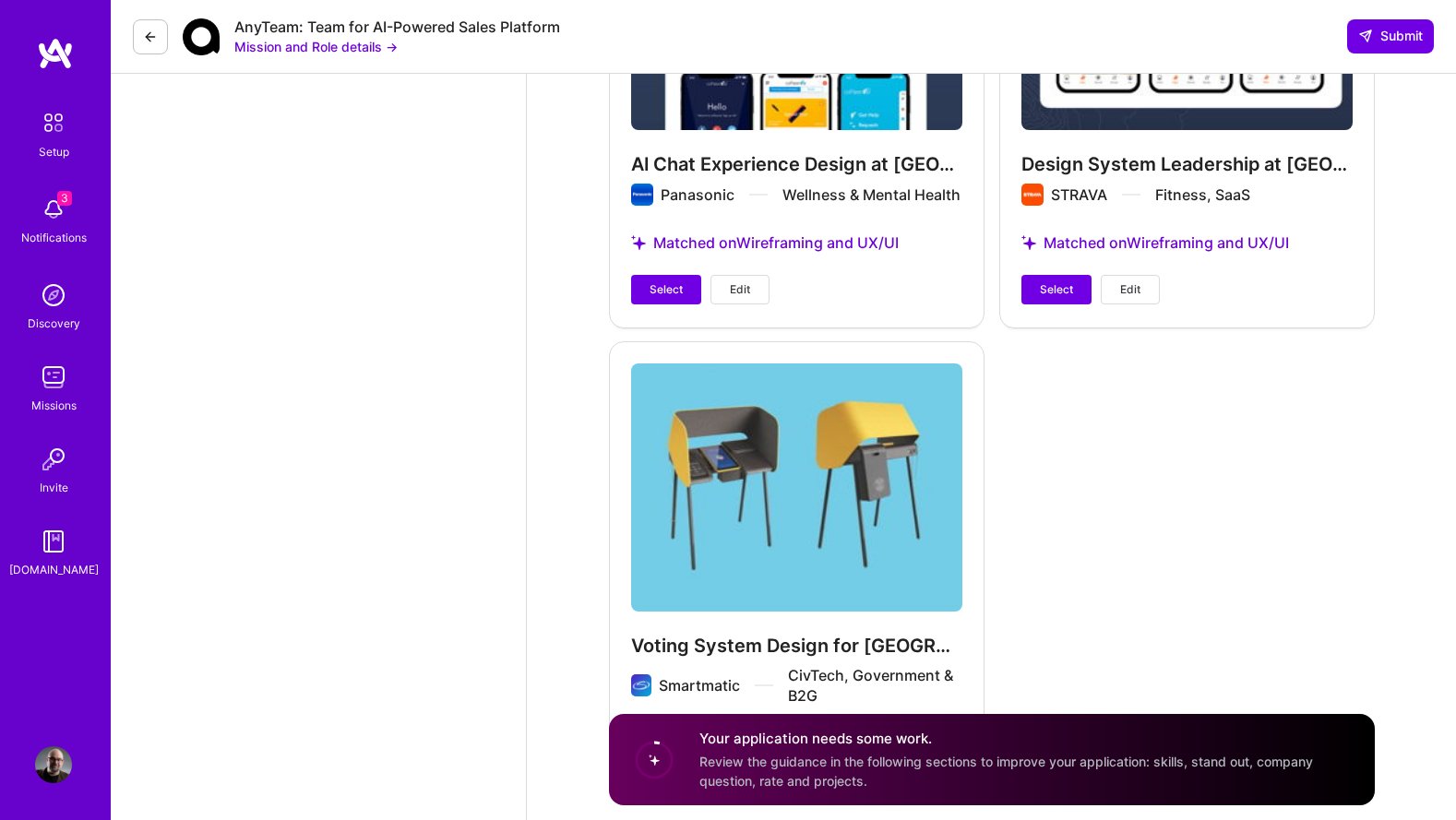
drag, startPoint x: 672, startPoint y: 268, endPoint x: 774, endPoint y: 264, distance: 102.1
click at [672, 281] on span "Select" at bounding box center [666, 289] width 33 height 17
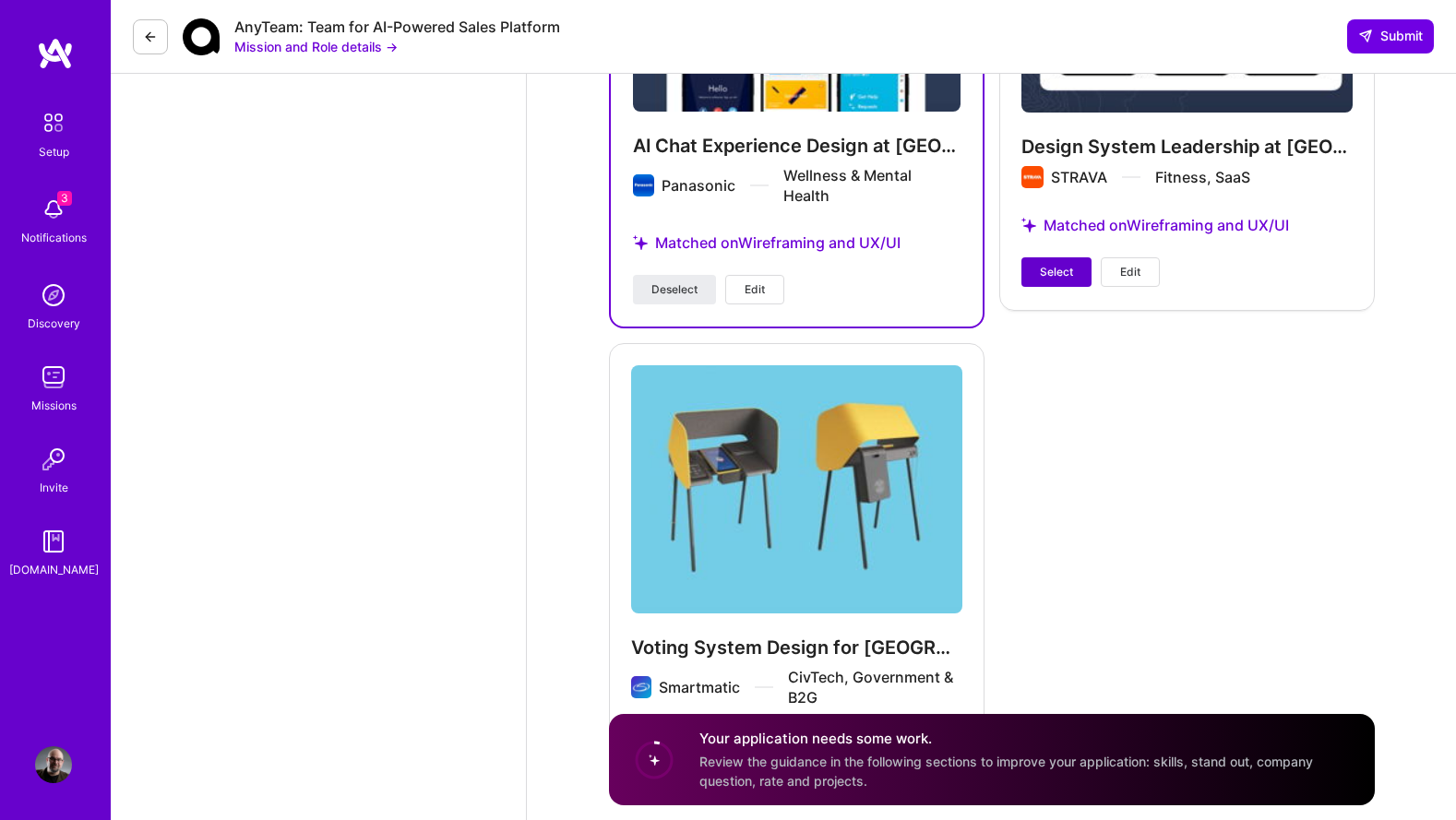
click at [1035, 258] on button "Select" at bounding box center [1057, 272] width 70 height 29
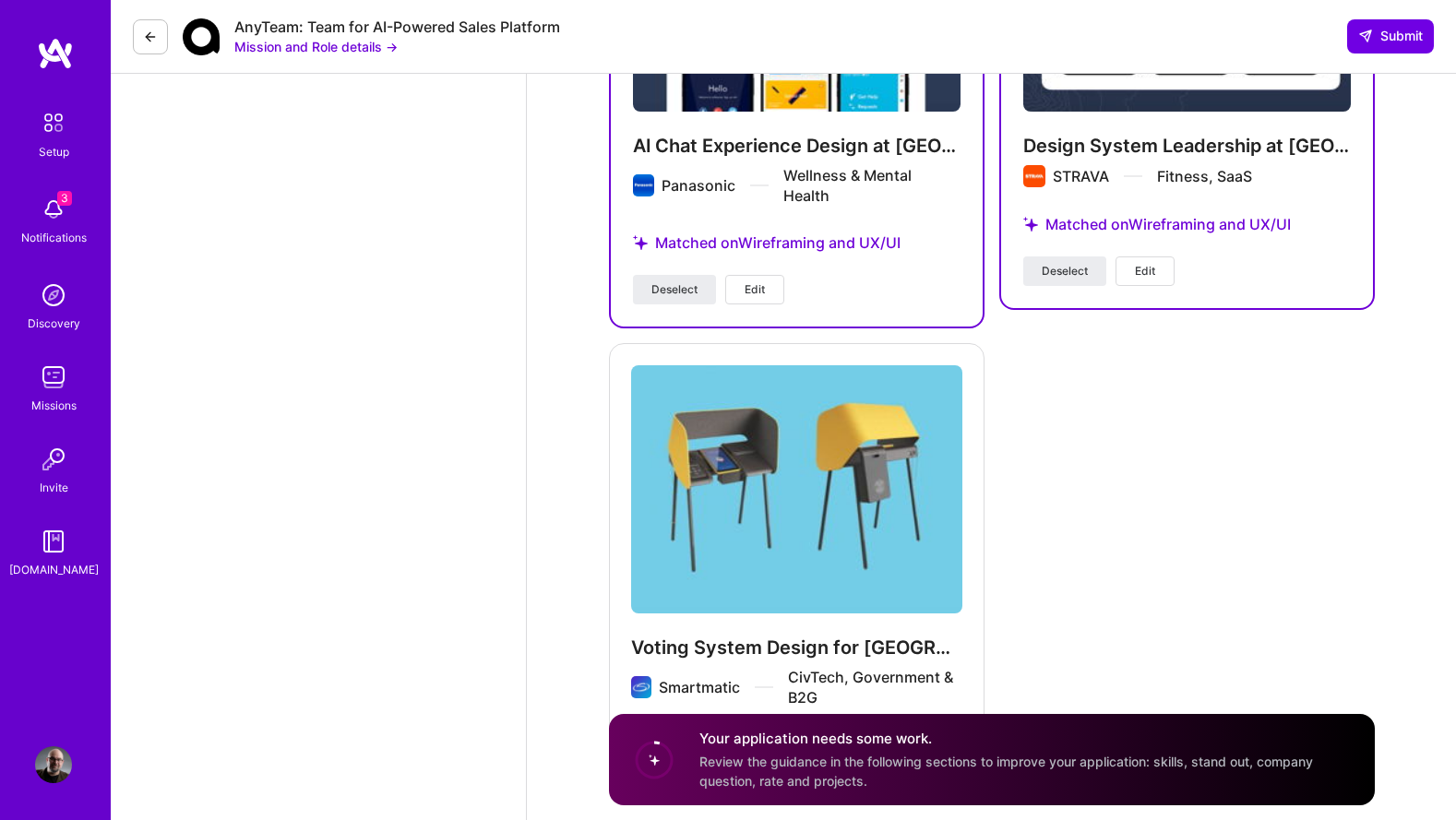
scroll to position [4345, 0]
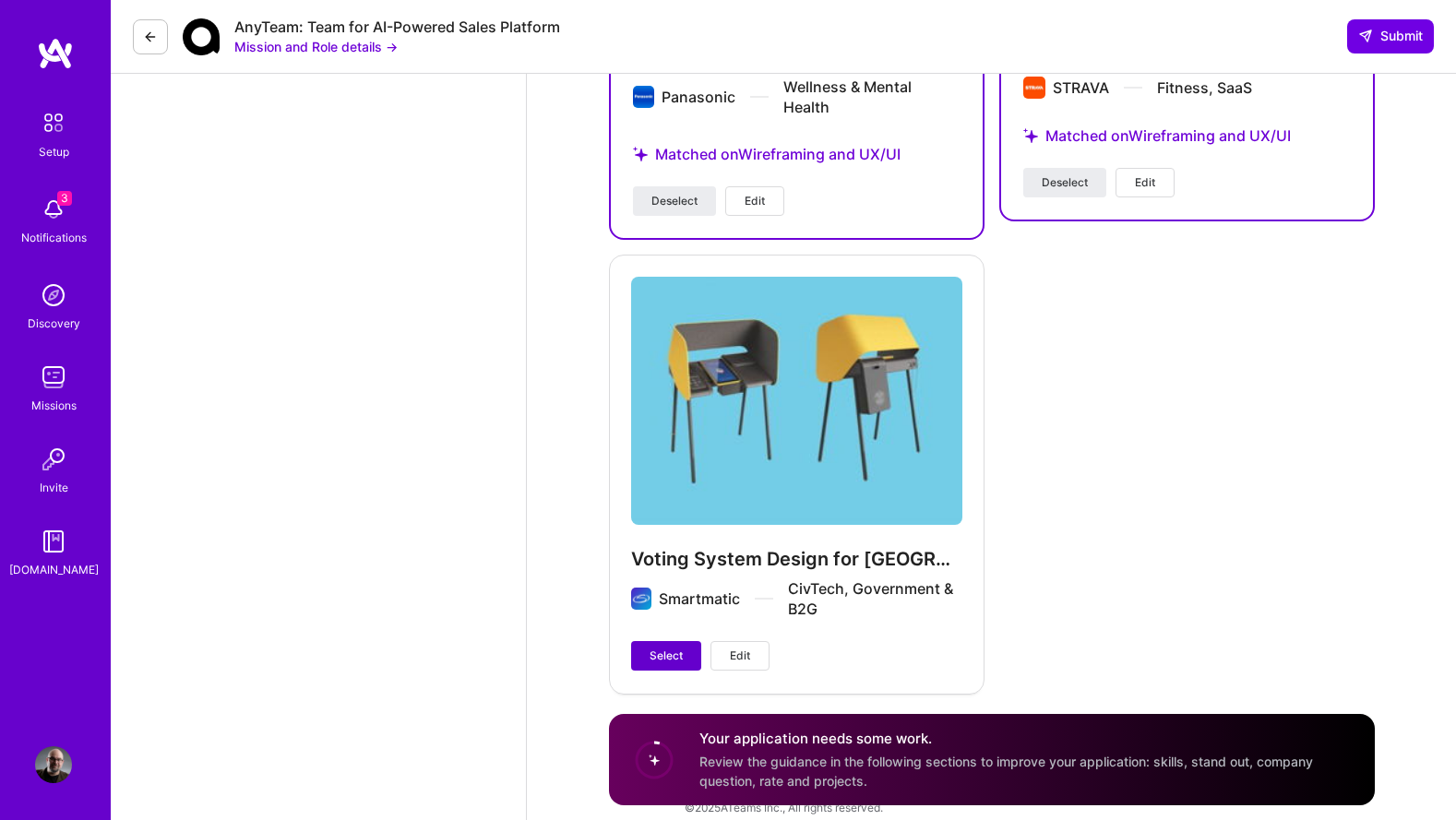
click at [662, 647] on span "Select" at bounding box center [666, 655] width 33 height 17
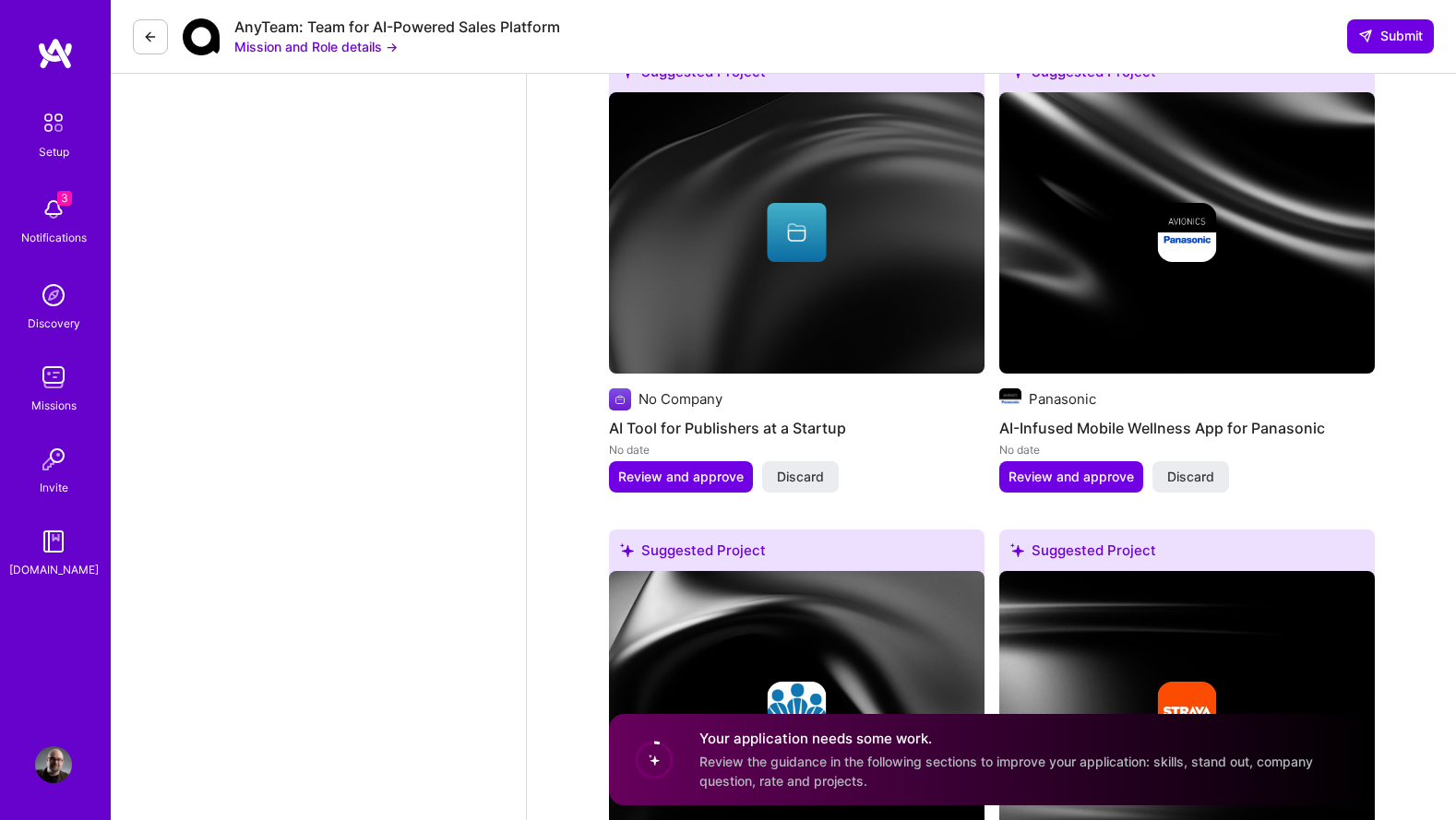
scroll to position [2655, 0]
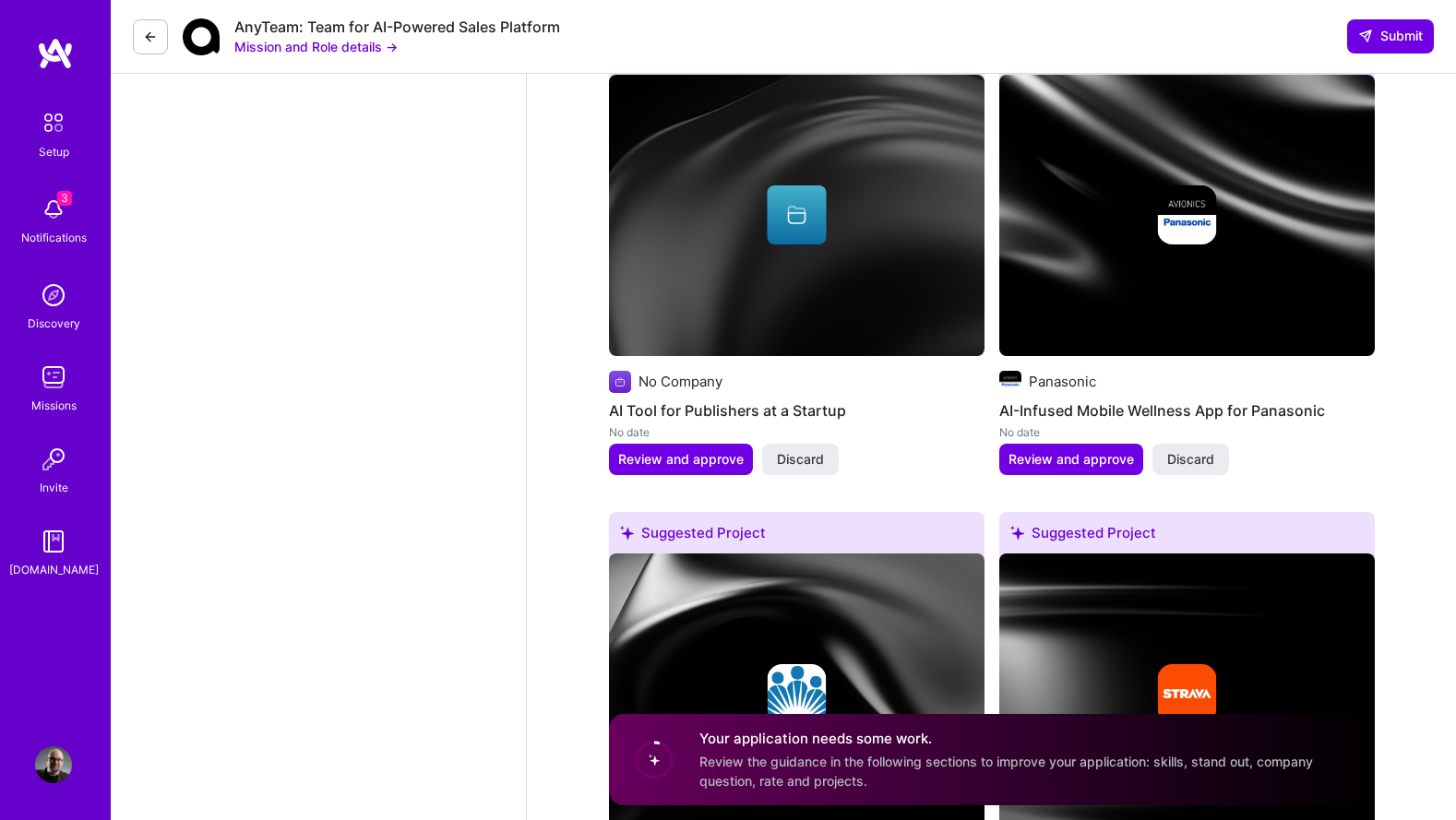
click at [1154, 554] on img at bounding box center [1186, 694] width 376 height 281
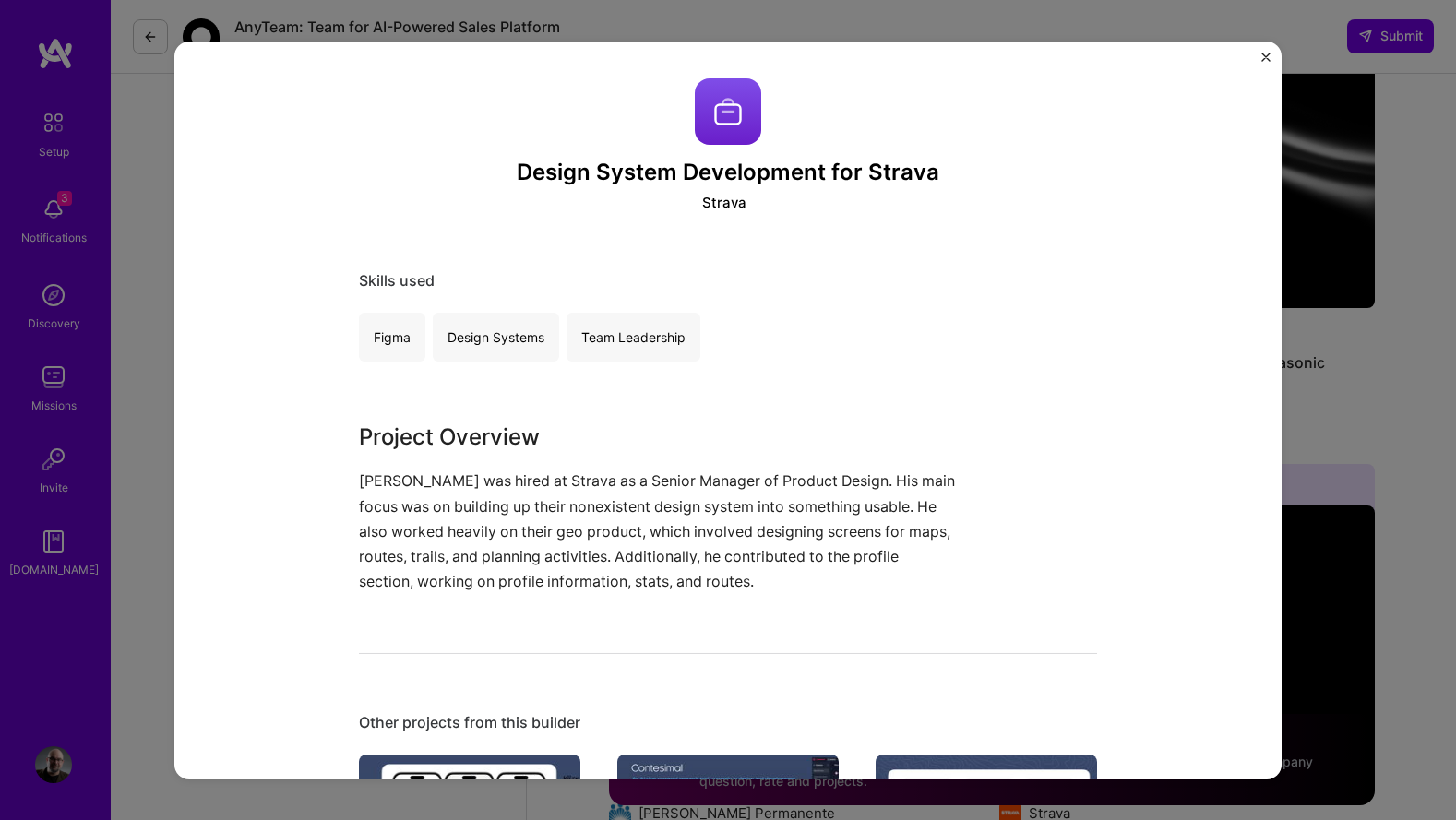
click at [1380, 495] on div "Design System Development for Strava Strava Skills used Figma Design Systems Te…" at bounding box center [728, 410] width 1456 height 820
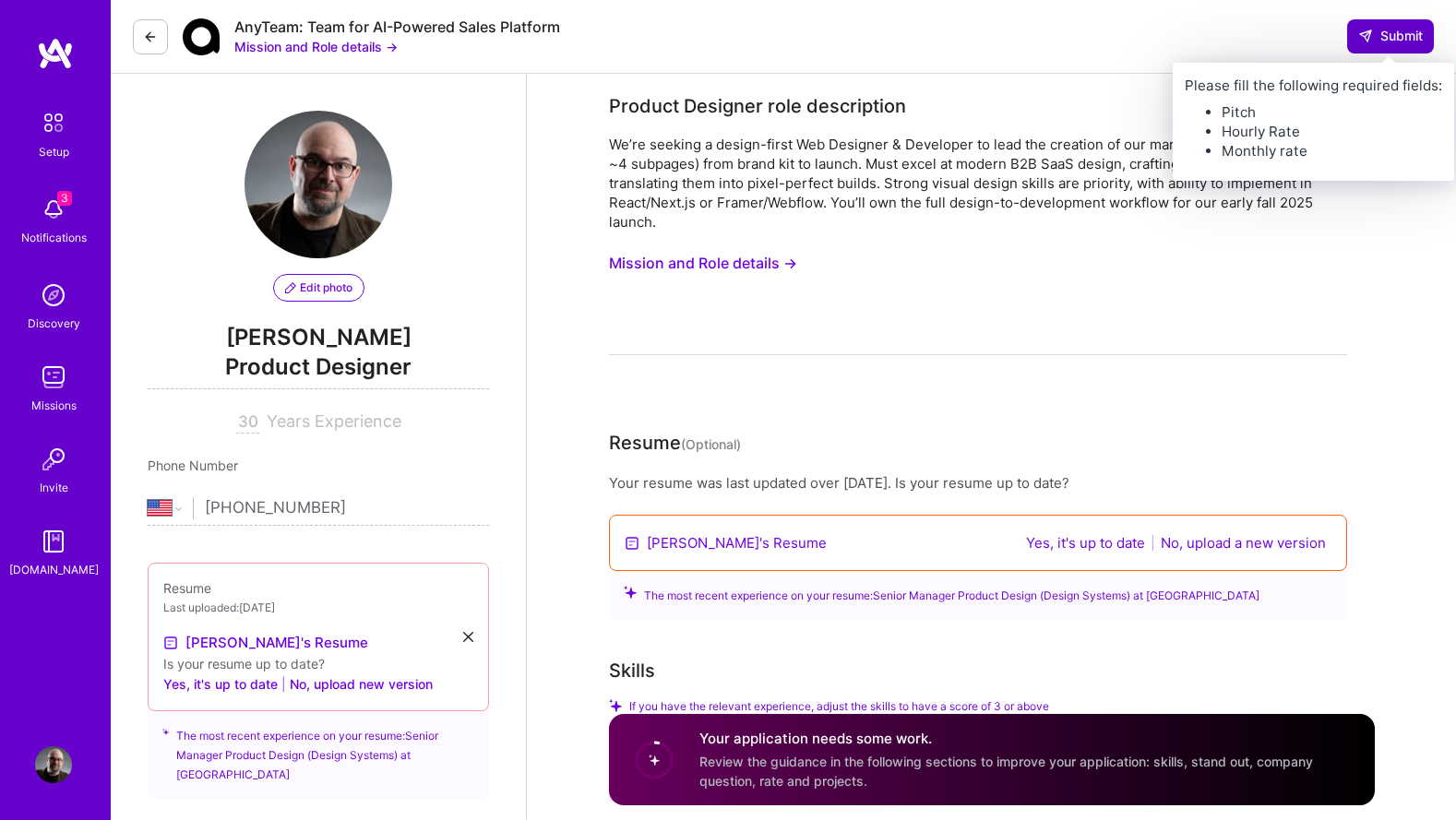
click at [1399, 41] on span "Submit" at bounding box center [1391, 35] width 64 height 19
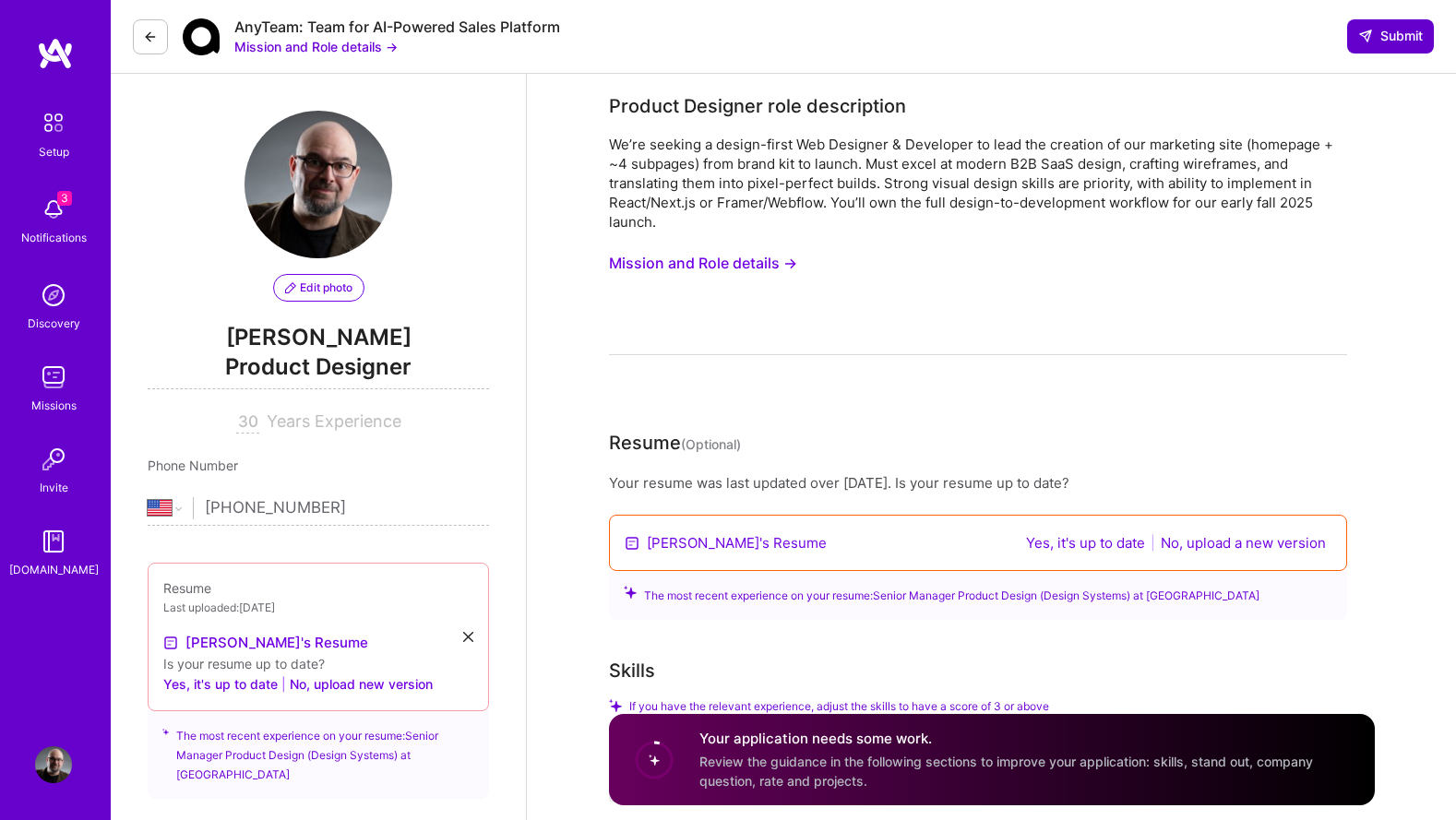
click at [1394, 46] on button "Submit" at bounding box center [1391, 36] width 87 height 33
drag, startPoint x: 1387, startPoint y: 178, endPoint x: 1383, endPoint y: 27, distance: 151.1
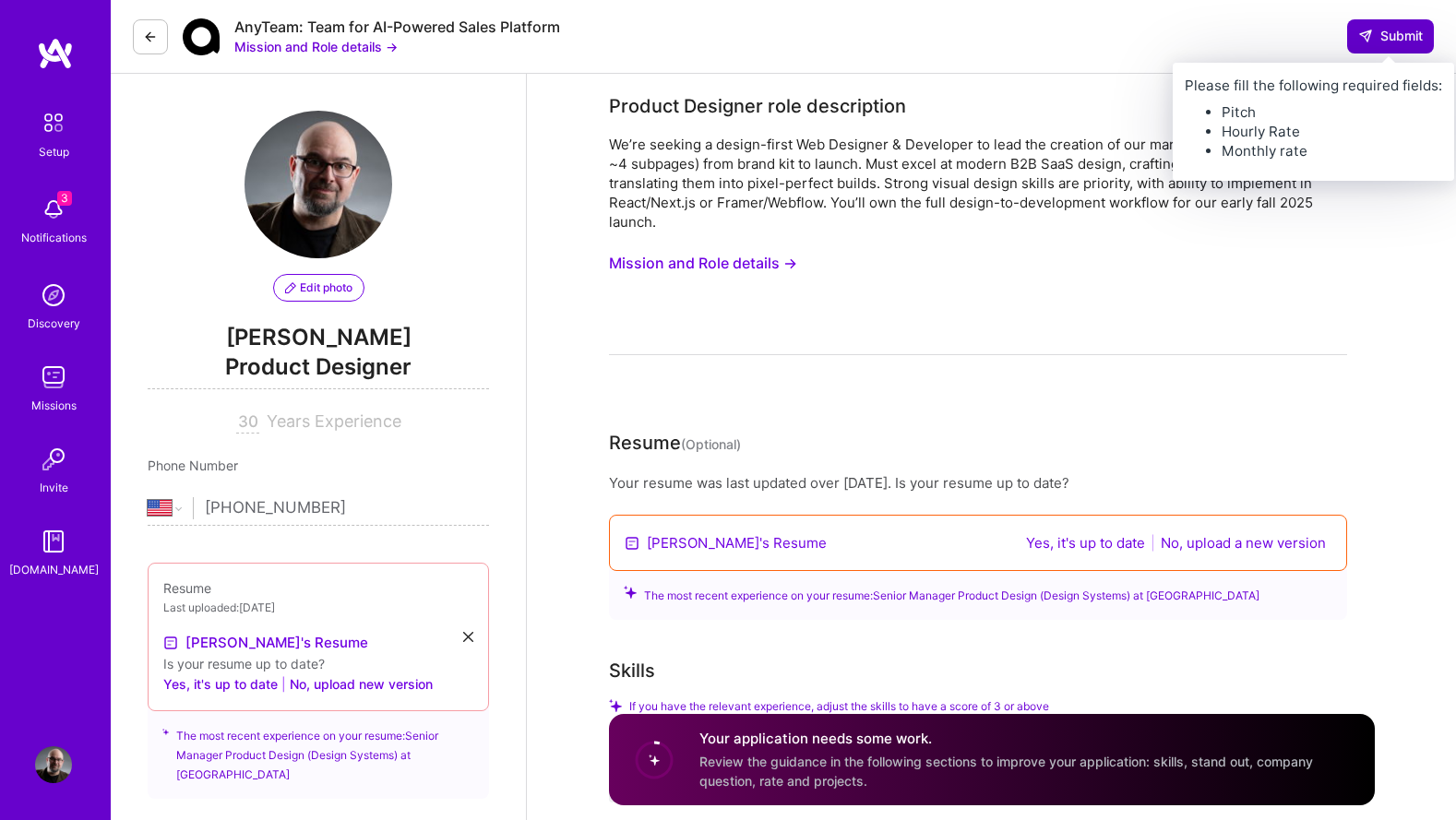
click at [1389, 49] on button "Submit" at bounding box center [1391, 36] width 87 height 33
click at [1383, 44] on span "Submit" at bounding box center [1391, 35] width 64 height 19
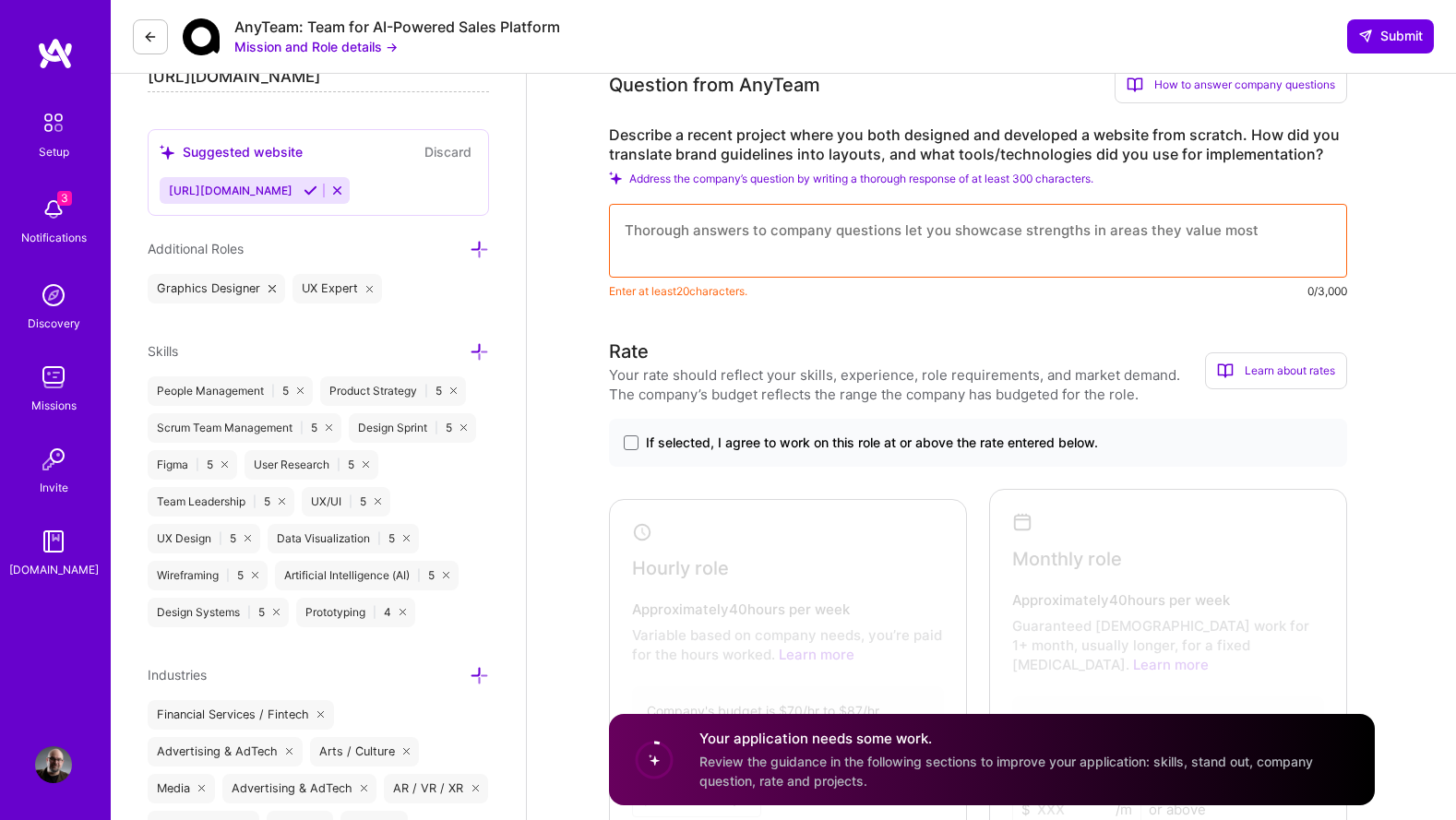
scroll to position [1128, 0]
